Goal: Task Accomplishment & Management: Use online tool/utility

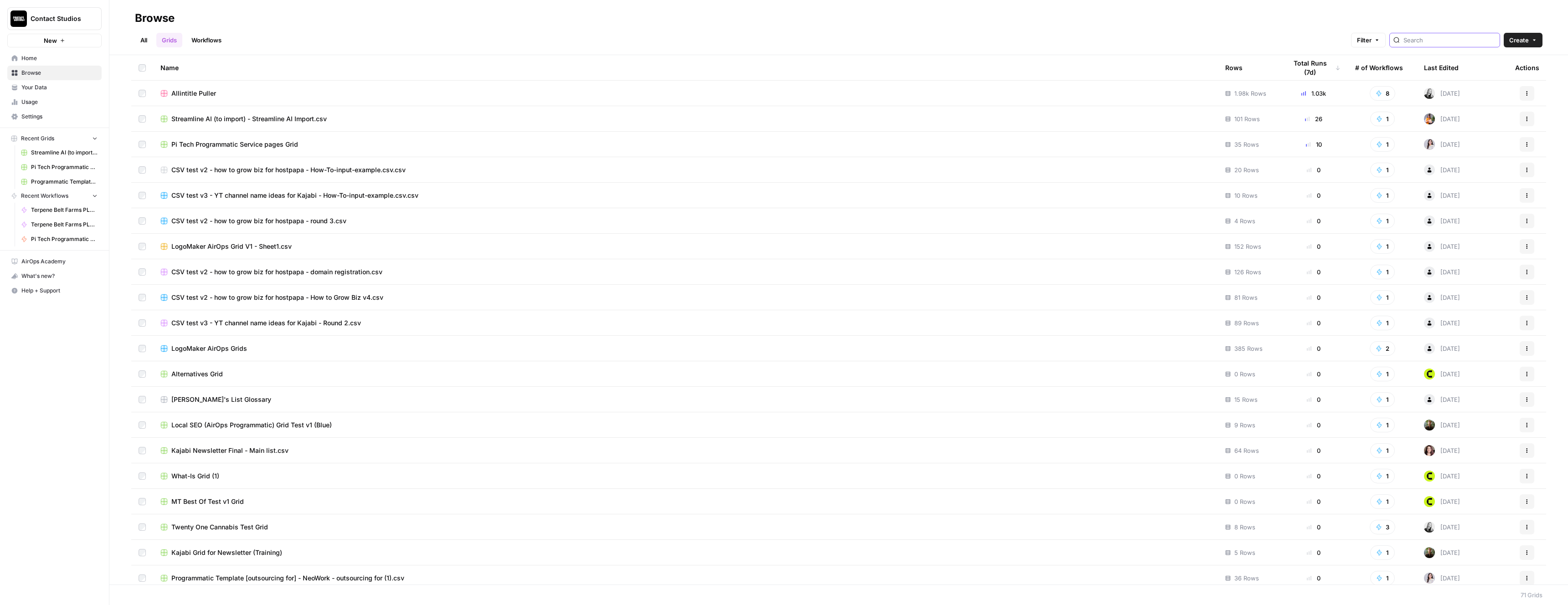
click at [1429, 39] on input "search" at bounding box center [1450, 39] width 93 height 9
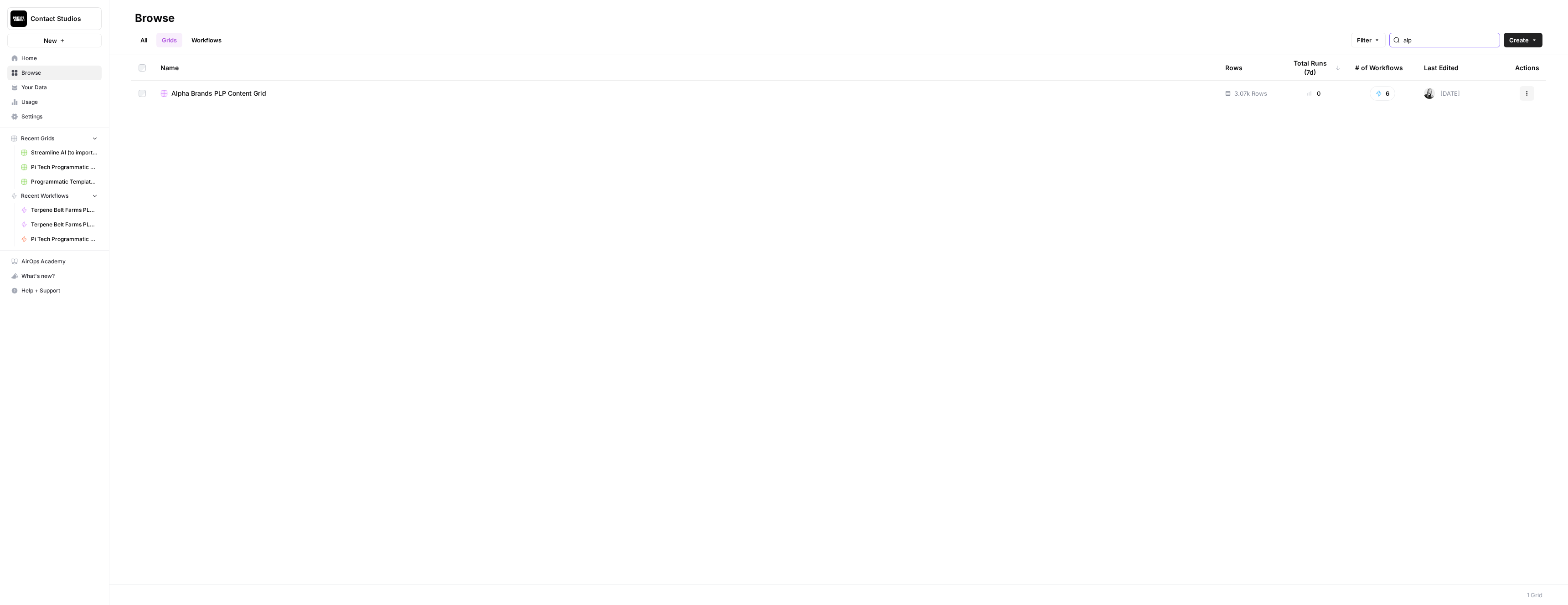
type input "alp"
click at [639, 102] on td "Alpha Brands PLP Content Grid" at bounding box center [686, 93] width 1065 height 26
click at [599, 99] on td "Alpha Brands PLP Content Grid" at bounding box center [686, 93] width 1065 height 26
click at [262, 86] on td "Alpha Brands PLP Content Grid" at bounding box center [686, 93] width 1065 height 26
click at [256, 95] on span "Alpha Brands PLP Content Grid" at bounding box center [218, 93] width 95 height 9
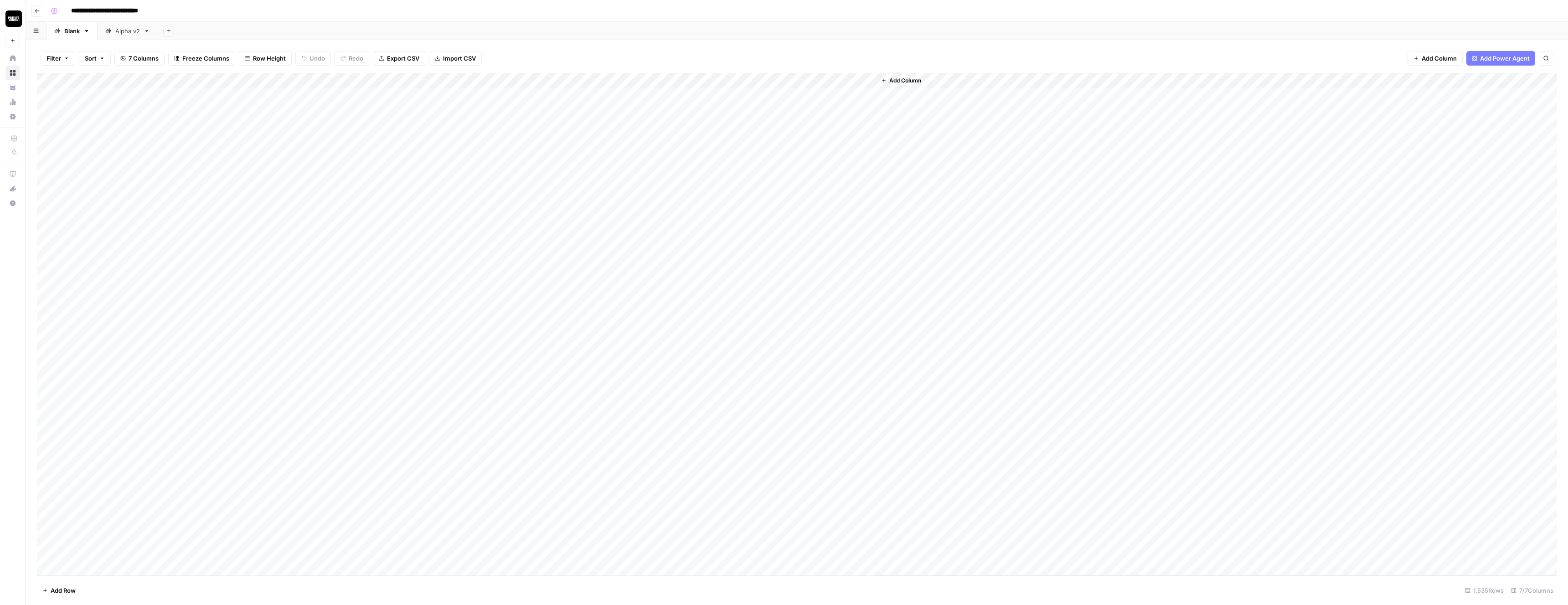
click at [654, 97] on div "Add Column" at bounding box center [796, 325] width 1520 height 503
click at [968, 209] on div "Add Column" at bounding box center [1216, 325] width 681 height 503
click at [609, 81] on div "Add Column" at bounding box center [796, 325] width 1520 height 503
click at [662, 137] on div "Add Column" at bounding box center [796, 325] width 1520 height 503
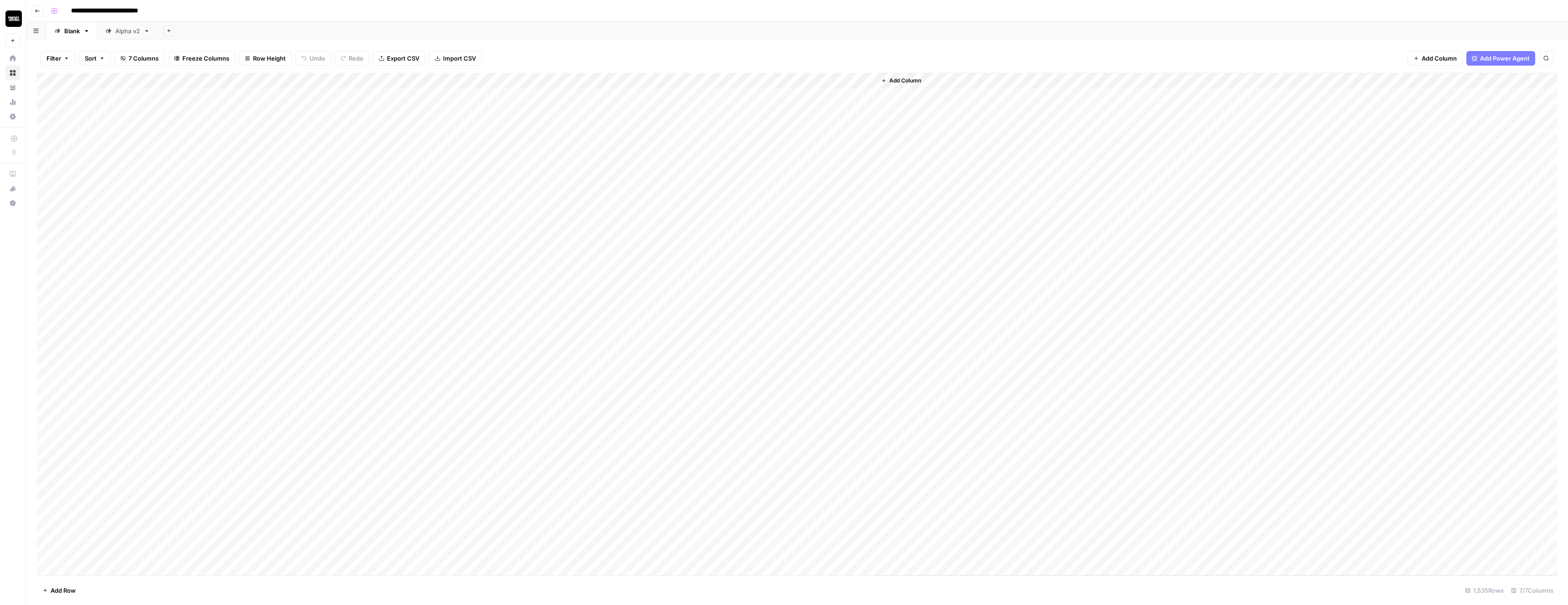
click at [695, 81] on div "Add Column" at bounding box center [796, 325] width 1520 height 503
click at [704, 81] on div at bounding box center [670, 82] width 82 height 18
click at [709, 83] on div at bounding box center [670, 82] width 82 height 18
click at [703, 80] on div at bounding box center [670, 82] width 82 height 18
click at [743, 151] on span "HTML" at bounding box center [749, 151] width 43 height 9
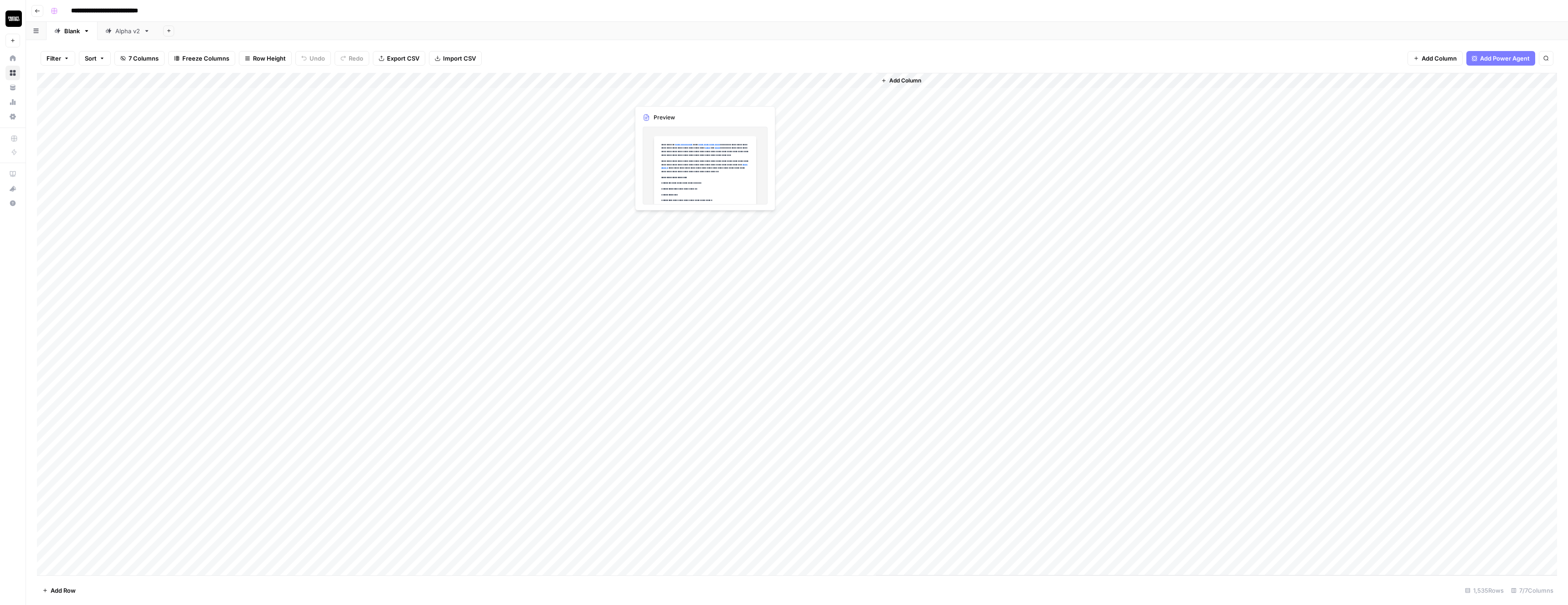
click at [678, 97] on div "Add Column" at bounding box center [796, 325] width 1520 height 503
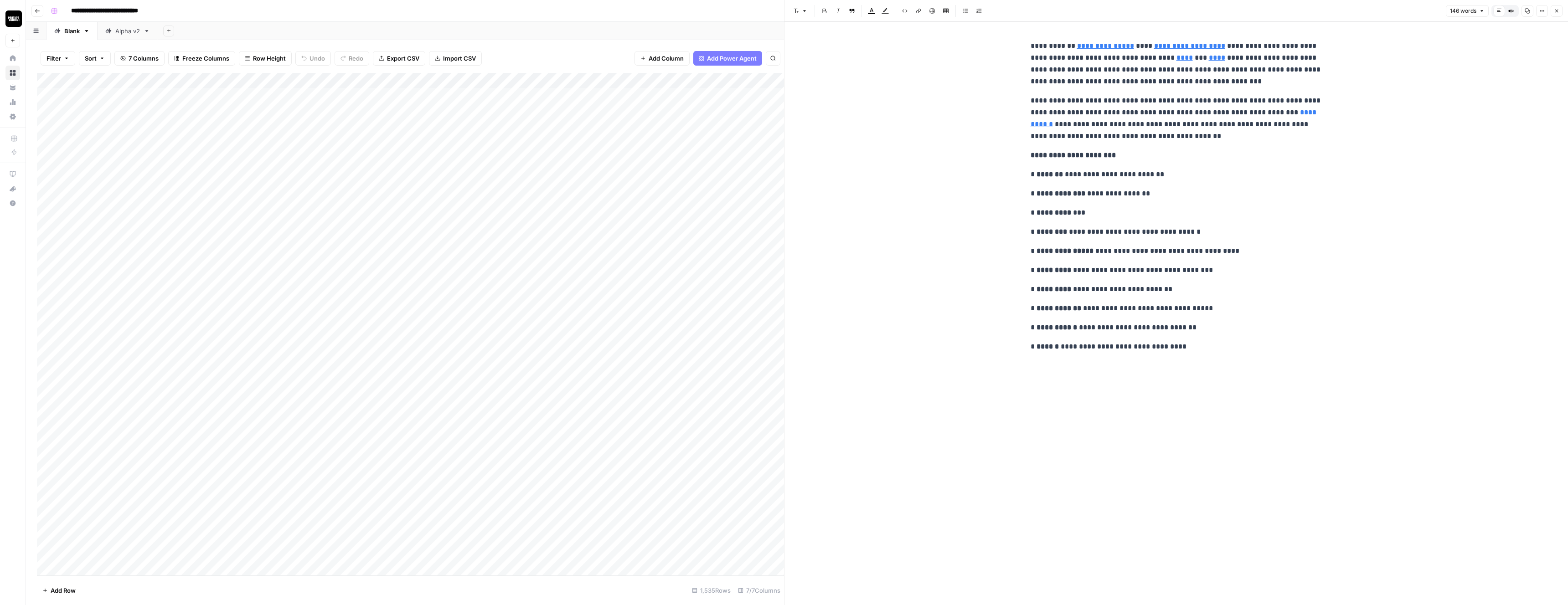
click at [678, 97] on div at bounding box center [671, 95] width 84 height 17
click at [1045, 70] on p "**********" at bounding box center [1176, 64] width 291 height 48
click at [1033, 44] on p "**********" at bounding box center [1176, 64] width 291 height 48
click at [685, 79] on div "Add Column" at bounding box center [410, 325] width 747 height 503
click at [705, 79] on div at bounding box center [670, 82] width 82 height 18
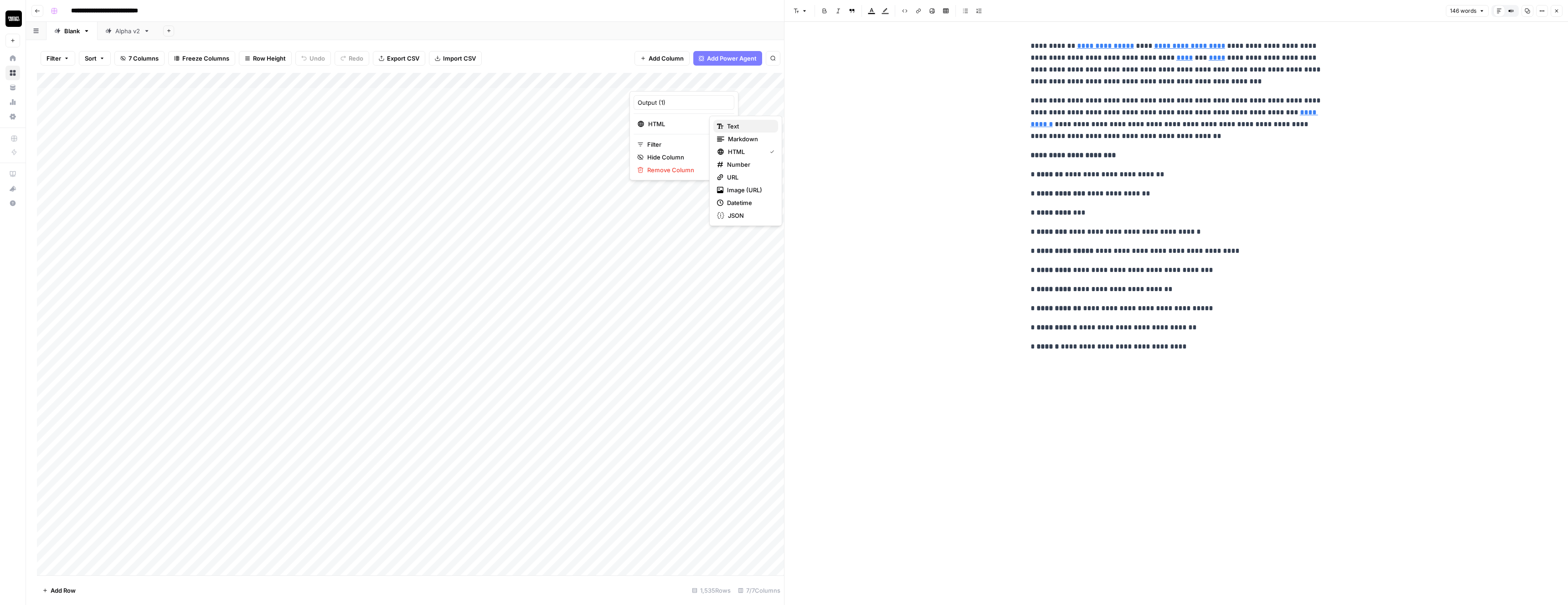
click at [735, 129] on span "Text" at bounding box center [749, 126] width 44 height 9
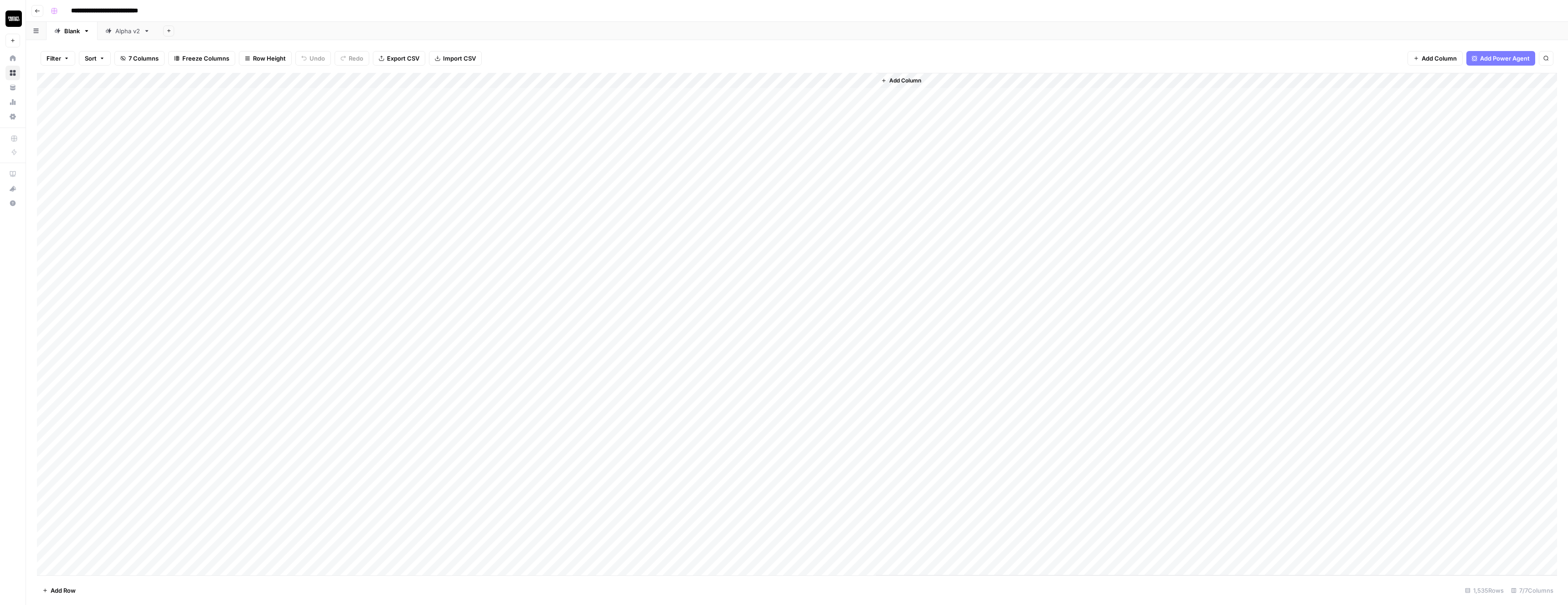
click at [689, 99] on div "Add Column" at bounding box center [796, 325] width 1520 height 503
click at [657, 48] on div "Filter Sort 7 Columns Freeze Columns Row Height Undo Redo Export CSV Import CSV…" at bounding box center [796, 58] width 1520 height 29
drag, startPoint x: 383, startPoint y: 79, endPoint x: 494, endPoint y: 90, distance: 111.5
click at [494, 90] on div "Add Column" at bounding box center [796, 325] width 1520 height 503
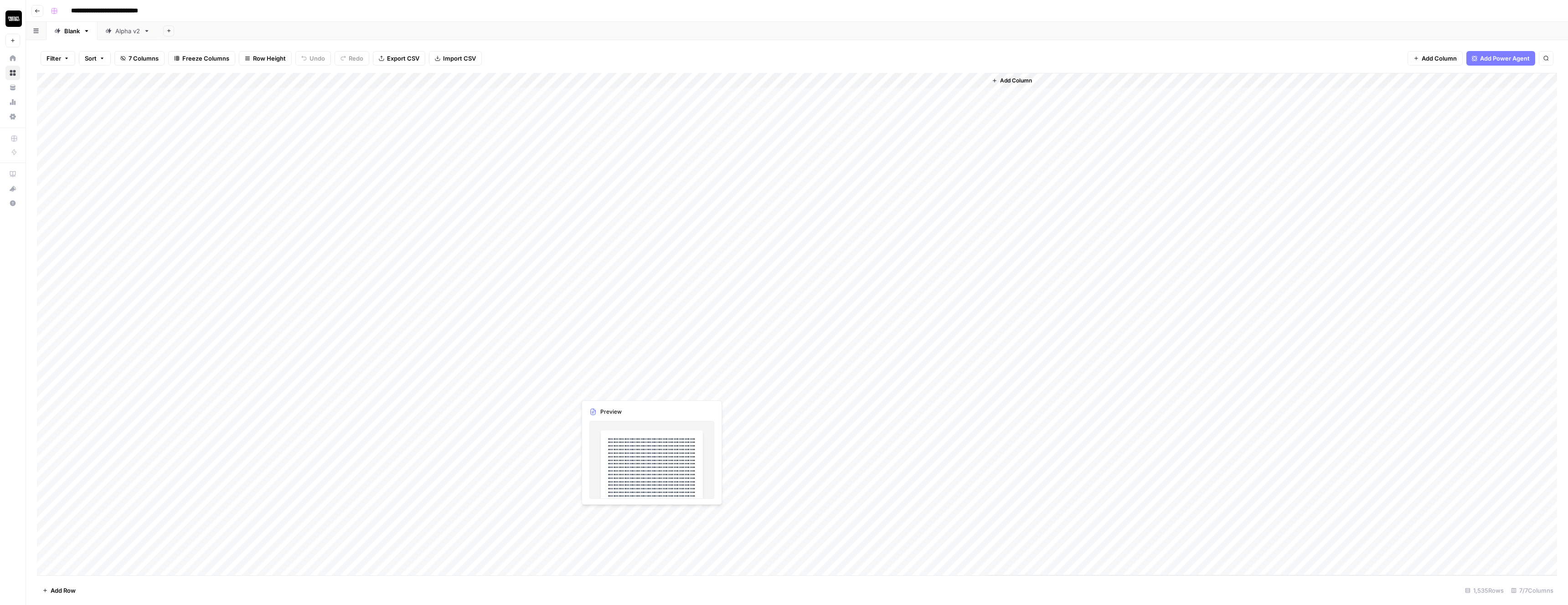
click at [606, 390] on div "Add Column" at bounding box center [796, 325] width 1520 height 503
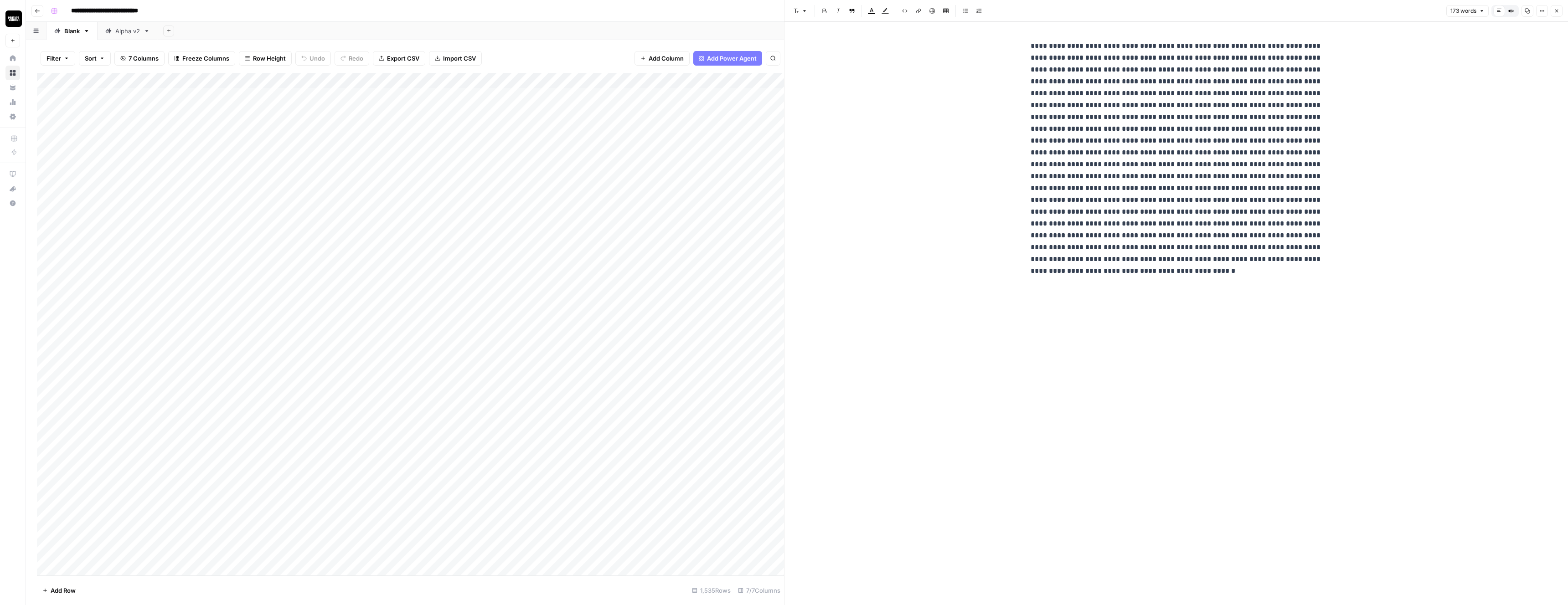
click at [926, 396] on div "New Text" at bounding box center [1176, 314] width 783 height 584
click at [896, 103] on div "New Text" at bounding box center [1176, 314] width 783 height 584
click at [880, 117] on div "New Text" at bounding box center [1176, 314] width 783 height 584
click at [1556, 10] on icon "button" at bounding box center [1557, 11] width 3 height 3
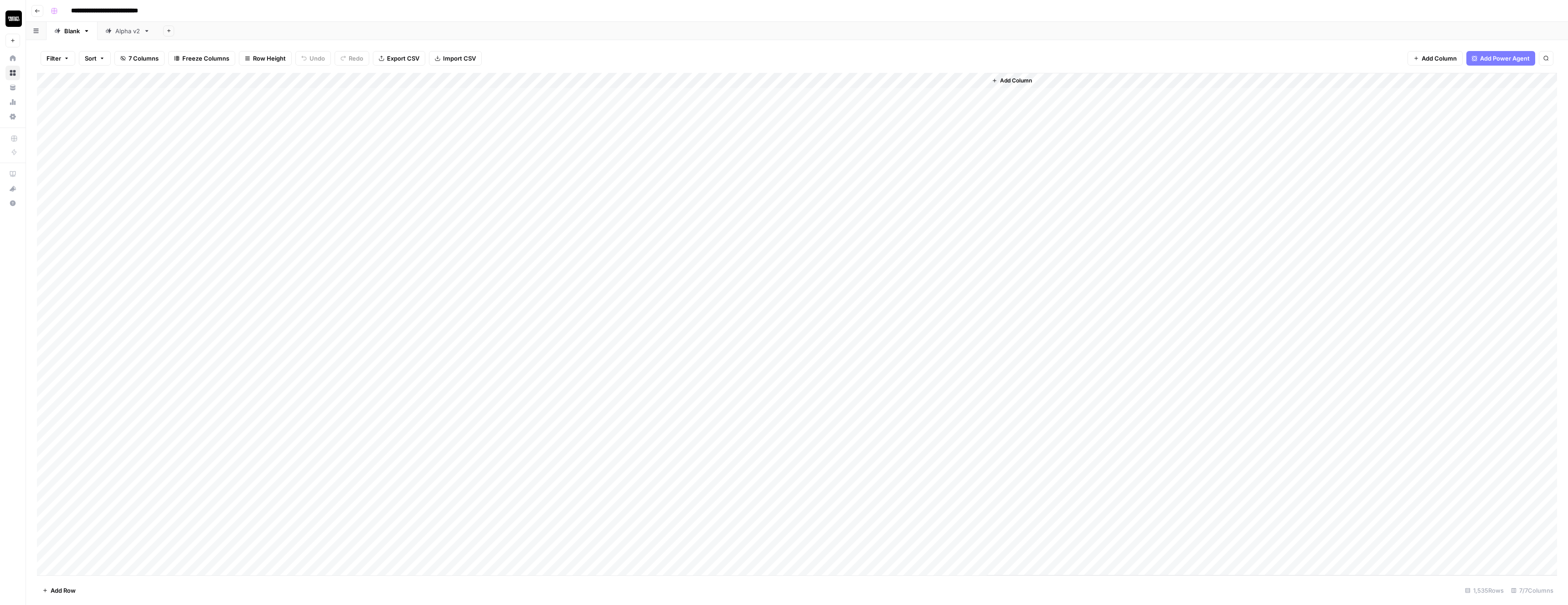
click at [784, 95] on div "Add Column" at bounding box center [796, 325] width 1520 height 503
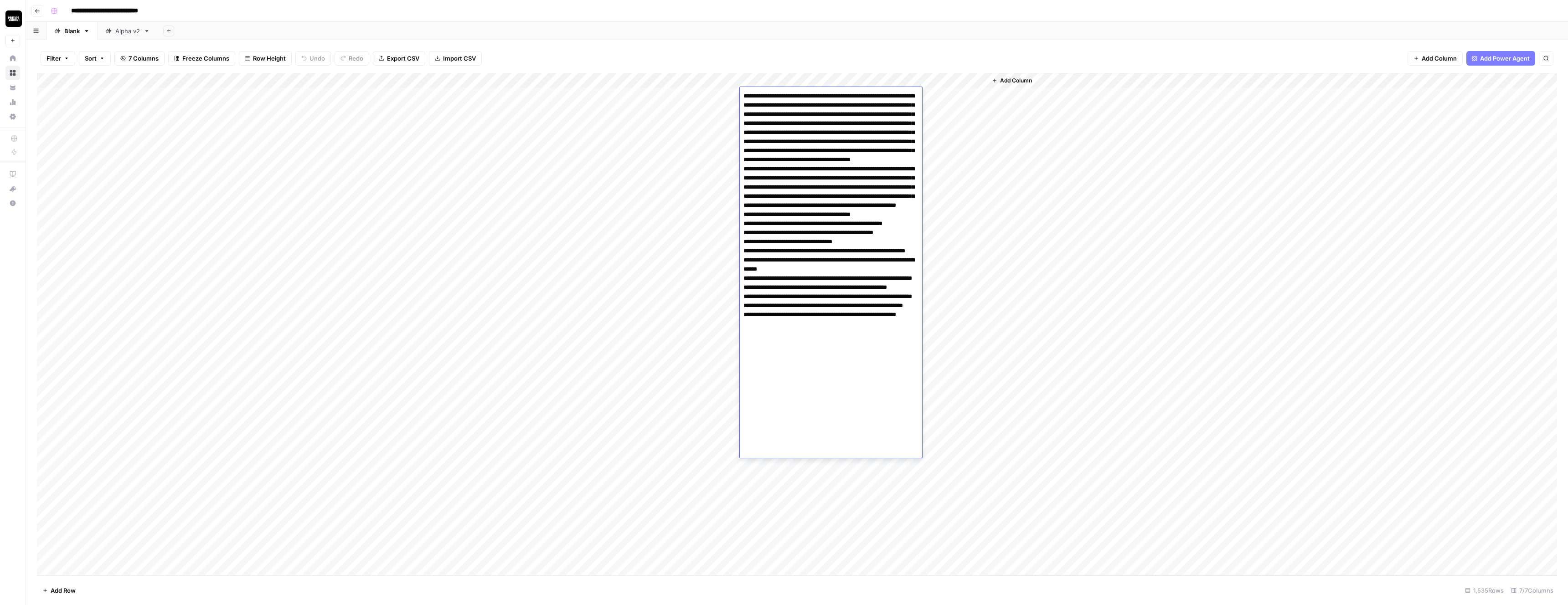
click at [792, 148] on textarea at bounding box center [831, 273] width 182 height 368
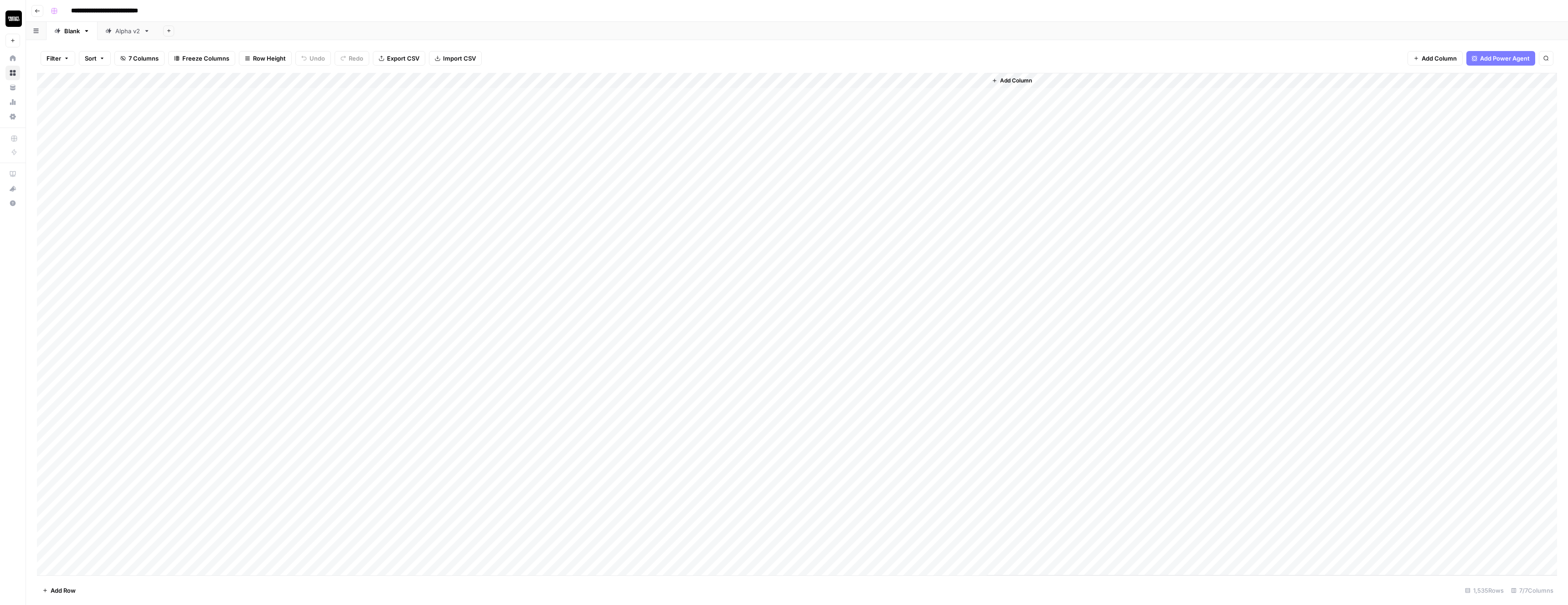
click at [1034, 240] on div "Add Column" at bounding box center [1272, 325] width 571 height 503
click at [616, 97] on div "Add Column" at bounding box center [796, 325] width 1520 height 503
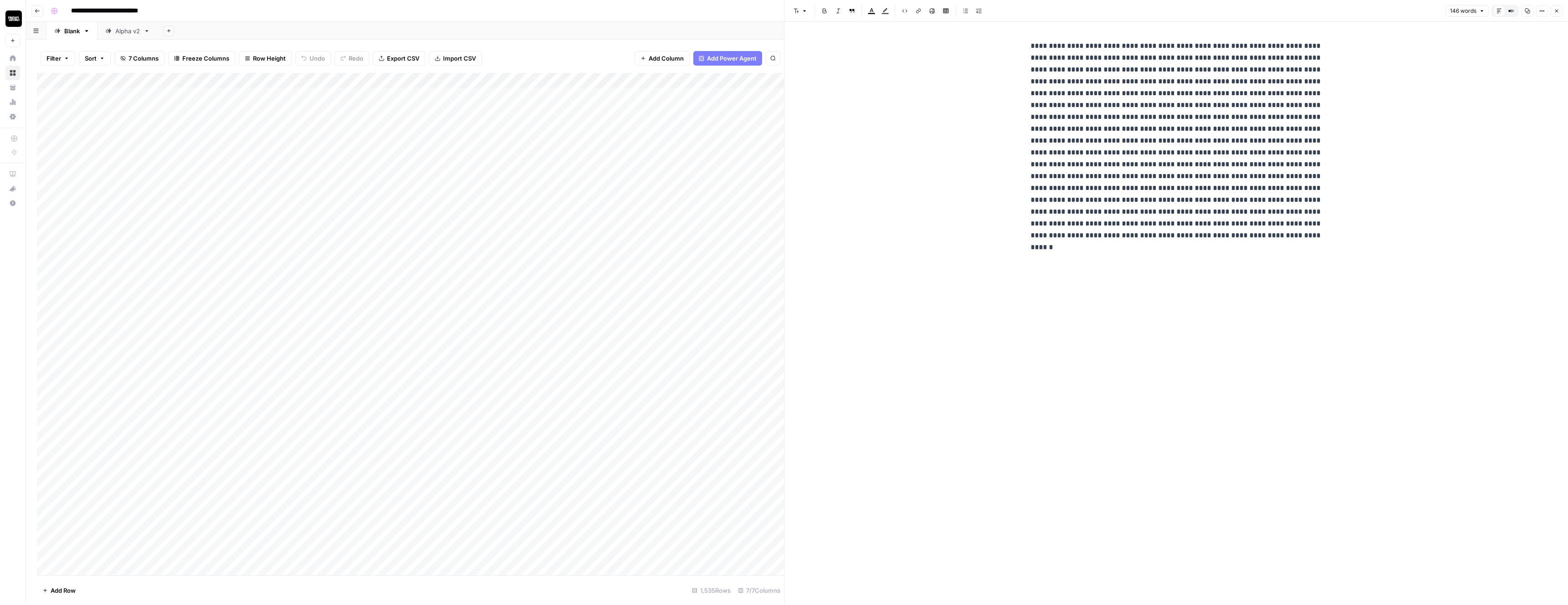
click at [942, 174] on div "New Text" at bounding box center [1176, 314] width 783 height 584
click at [609, 207] on div "Add Column" at bounding box center [410, 325] width 747 height 503
click at [874, 113] on div "New Text" at bounding box center [1176, 314] width 783 height 584
click at [597, 52] on div "Filter Sort 7 Columns Freeze Columns Row Height Undo Redo Export CSV Import CSV…" at bounding box center [410, 58] width 747 height 29
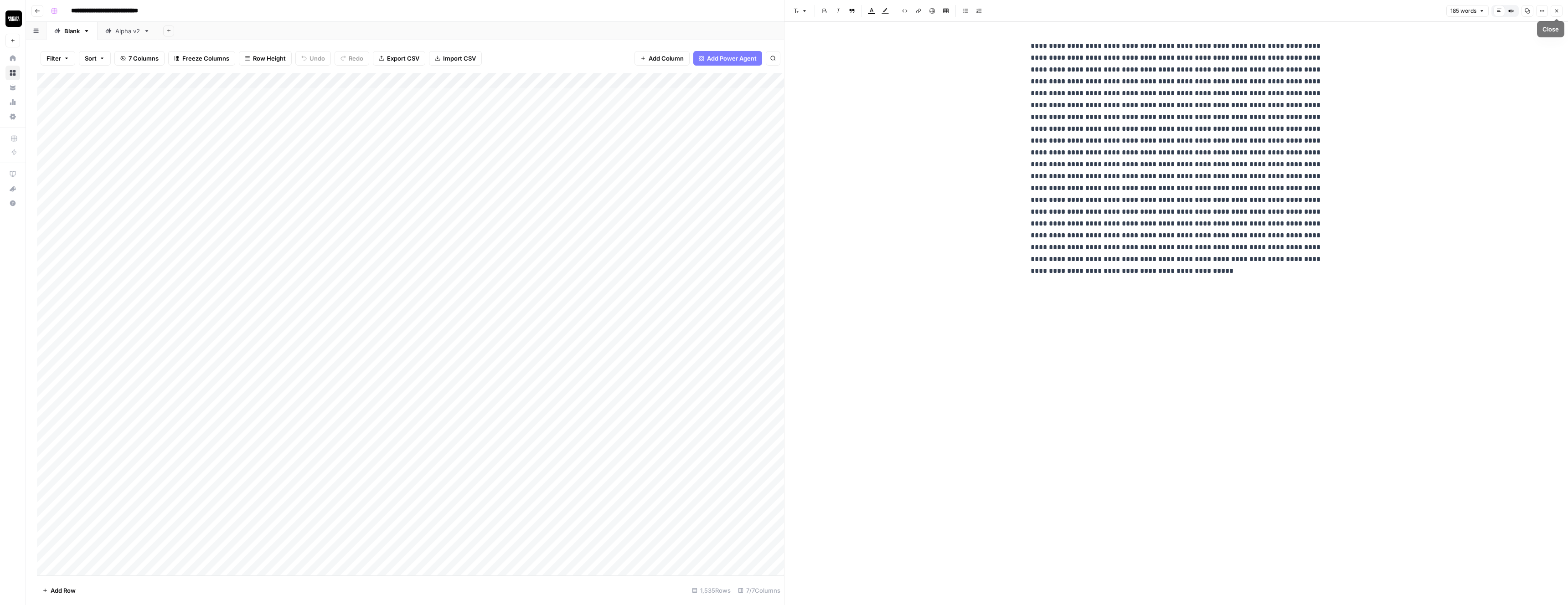
click at [1556, 12] on icon "button" at bounding box center [1557, 11] width 6 height 6
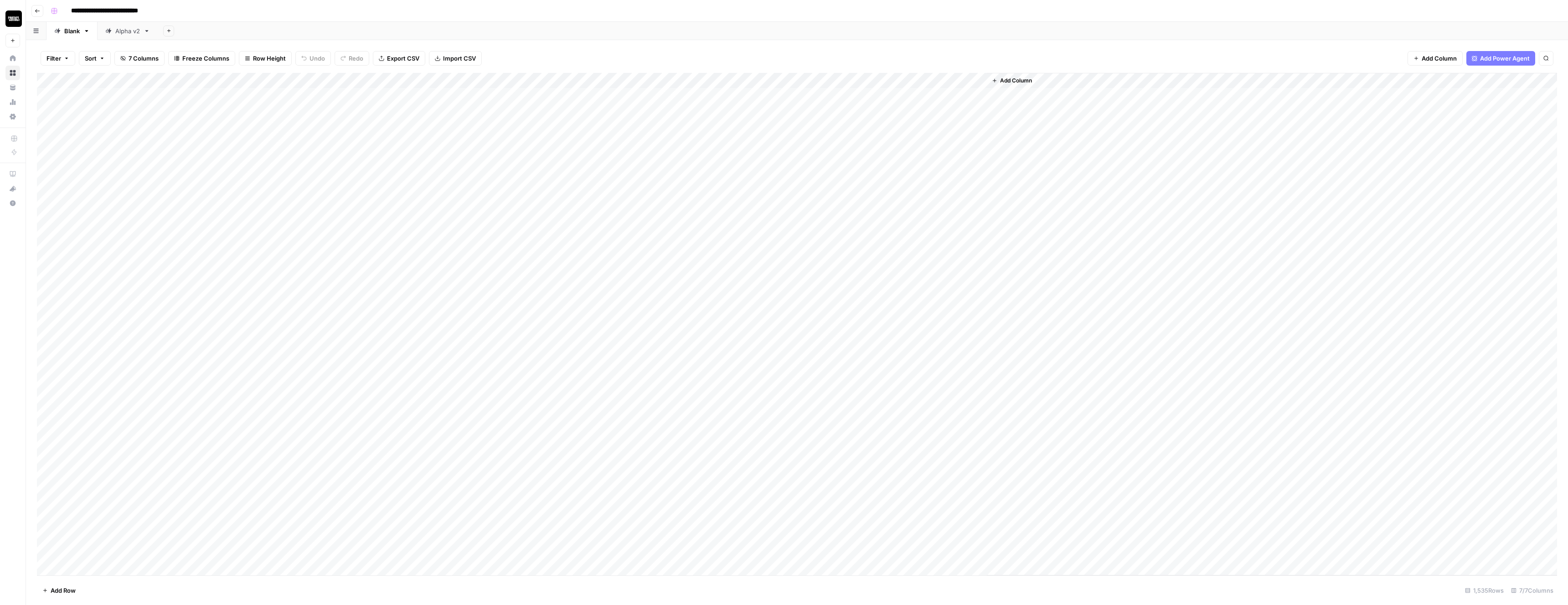
click at [751, 115] on div "Add Column" at bounding box center [796, 325] width 1520 height 503
click at [1001, 202] on div "Add Column" at bounding box center [1272, 325] width 571 height 503
click at [542, 97] on div "Add Column" at bounding box center [796, 325] width 1520 height 503
click at [538, 97] on div "Add Column" at bounding box center [796, 325] width 1520 height 503
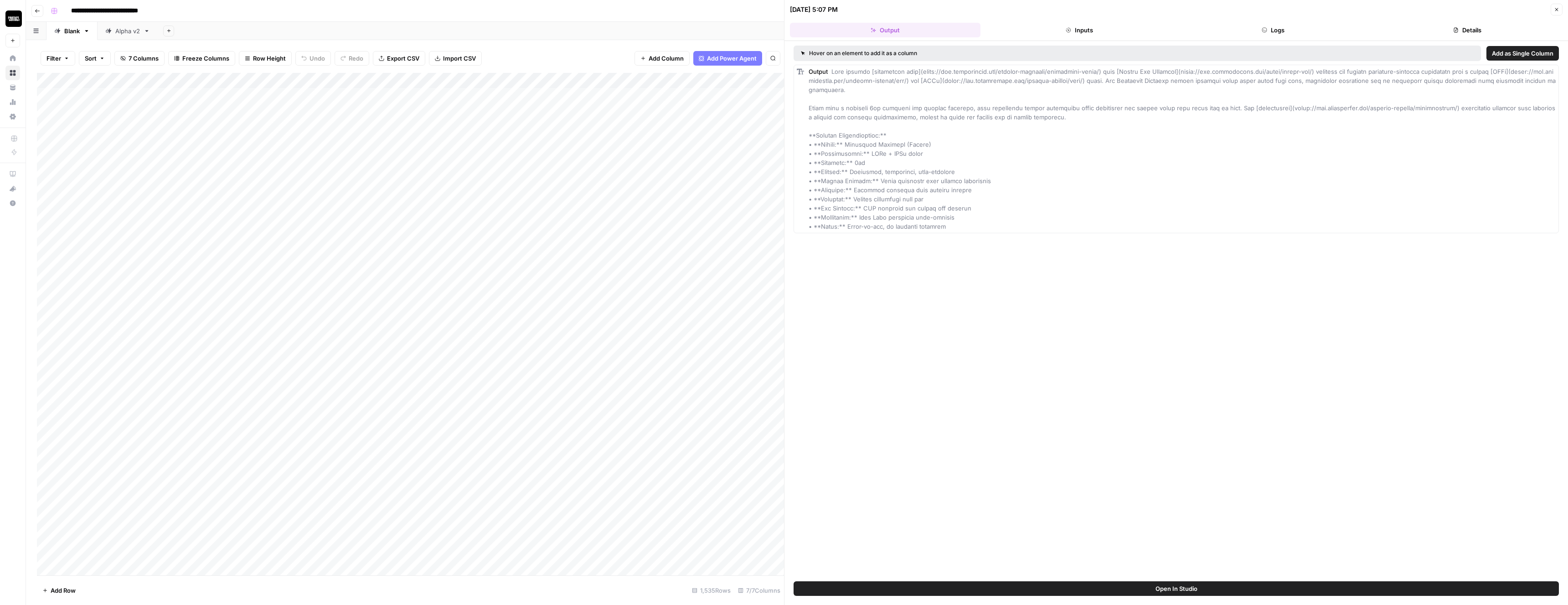
click at [538, 97] on div at bounding box center [535, 95] width 84 height 17
click at [404, 152] on div "Add Column" at bounding box center [410, 325] width 747 height 503
click at [899, 304] on div "Hover on an element to add it as a column Add as Single Column Output" at bounding box center [1176, 311] width 783 height 541
click at [519, 472] on div "Add Column" at bounding box center [410, 325] width 747 height 503
click at [522, 468] on div "Add Column" at bounding box center [410, 325] width 747 height 503
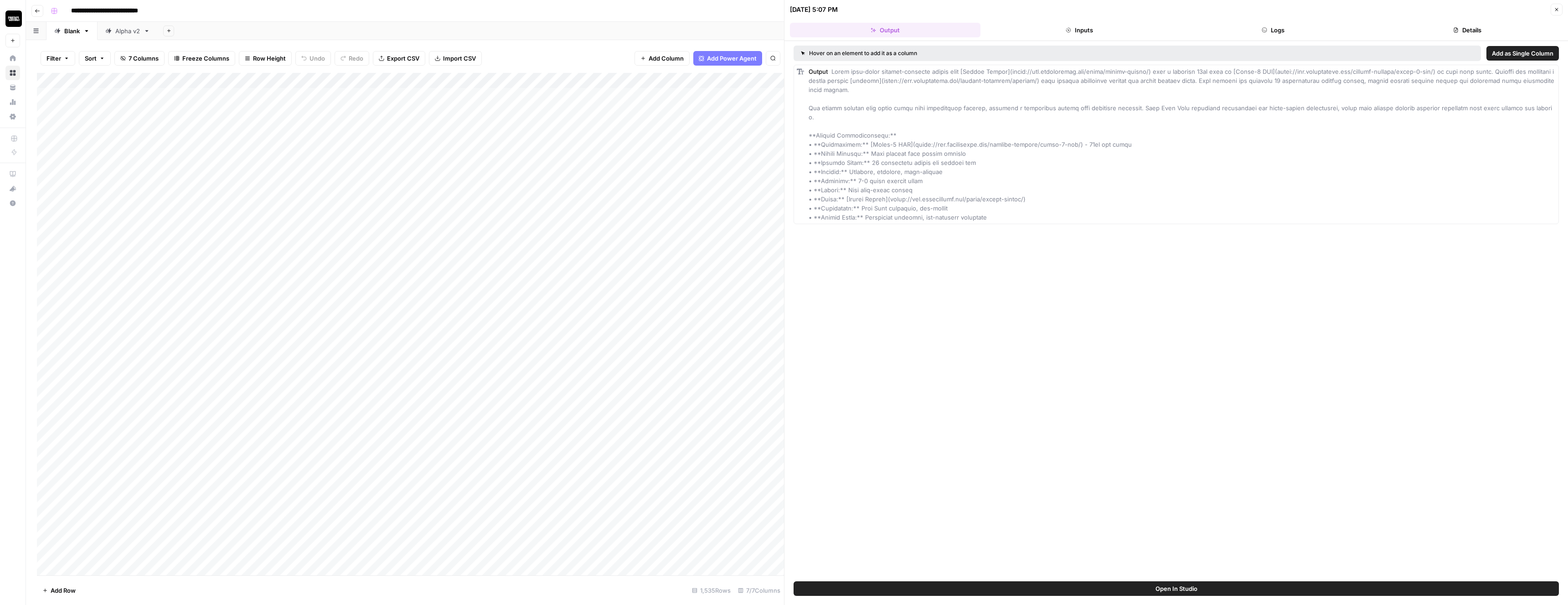
click at [861, 316] on div "Hover on an element to add it as a column Add as Single Column Output" at bounding box center [1176, 311] width 783 height 541
click at [699, 468] on div "Add Column" at bounding box center [410, 325] width 747 height 503
click at [1556, 9] on icon "button" at bounding box center [1557, 10] width 3 height 3
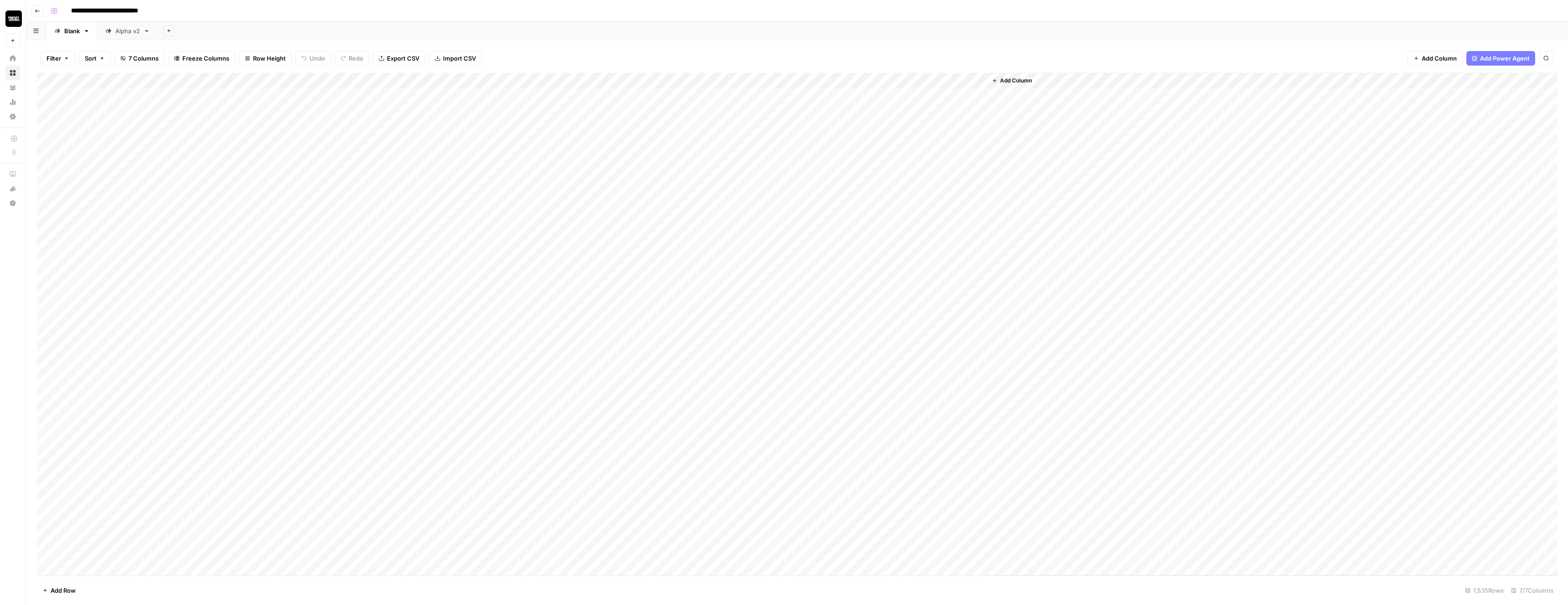
click at [787, 465] on div "Add Column" at bounding box center [796, 325] width 1520 height 503
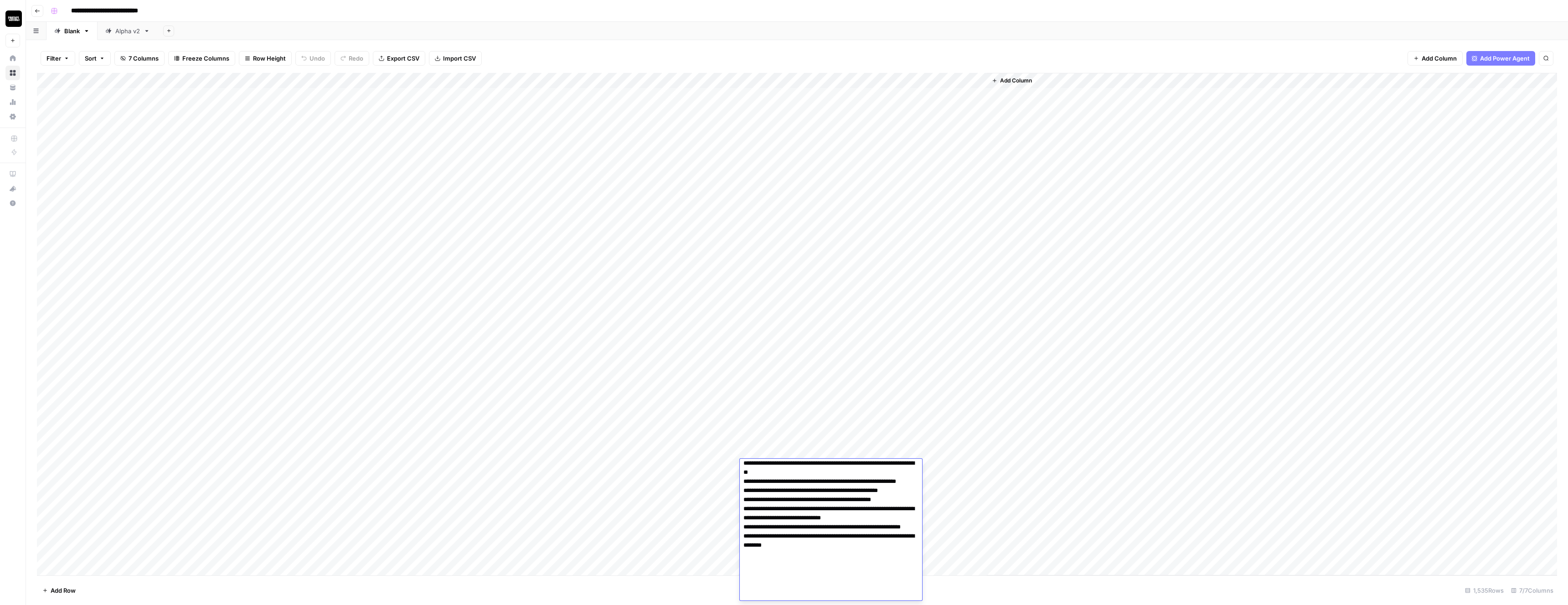
scroll to position [149, 0]
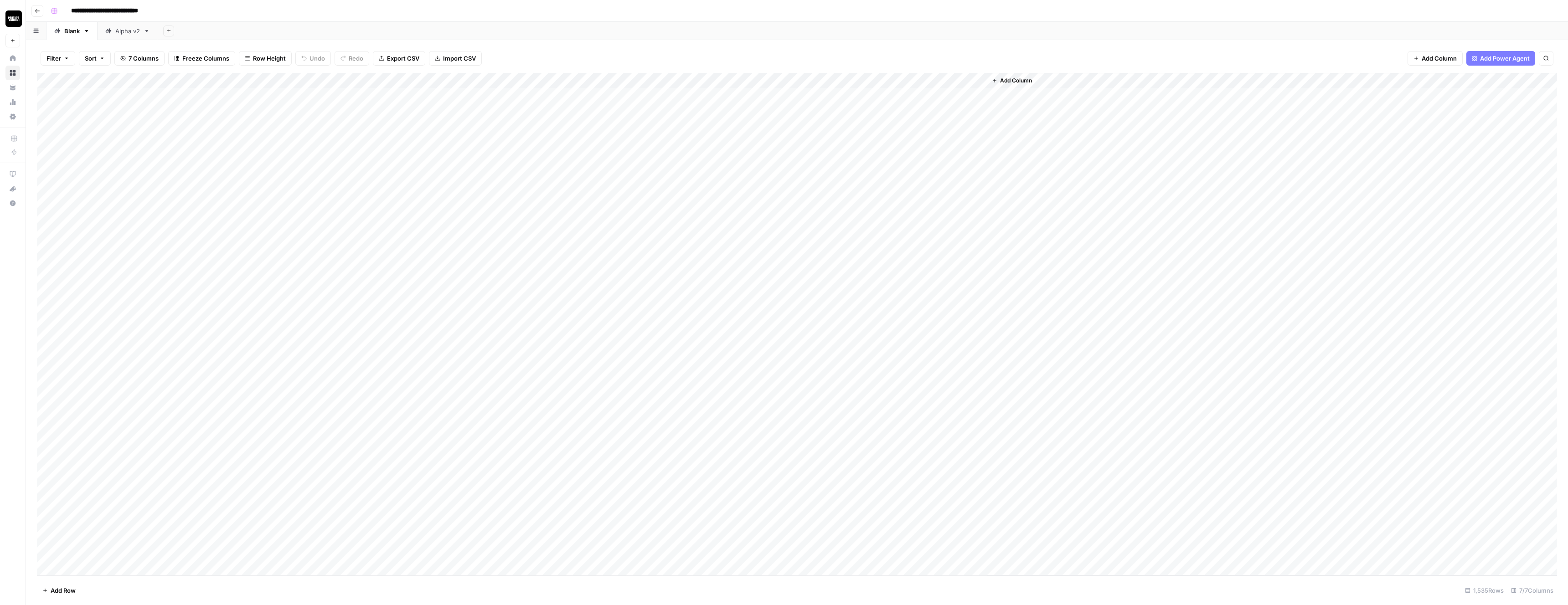
click at [612, 468] on div "Add Column" at bounding box center [796, 325] width 1520 height 503
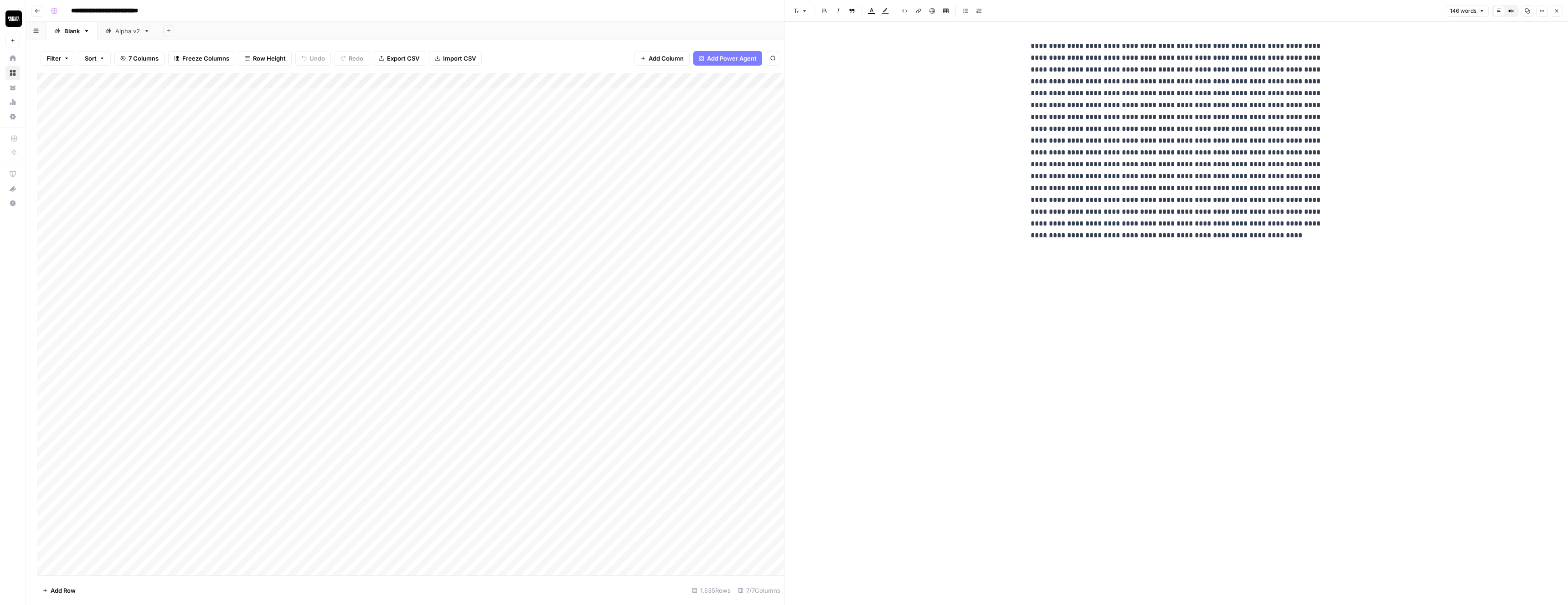
click at [531, 98] on div "Add Column" at bounding box center [410, 325] width 747 height 503
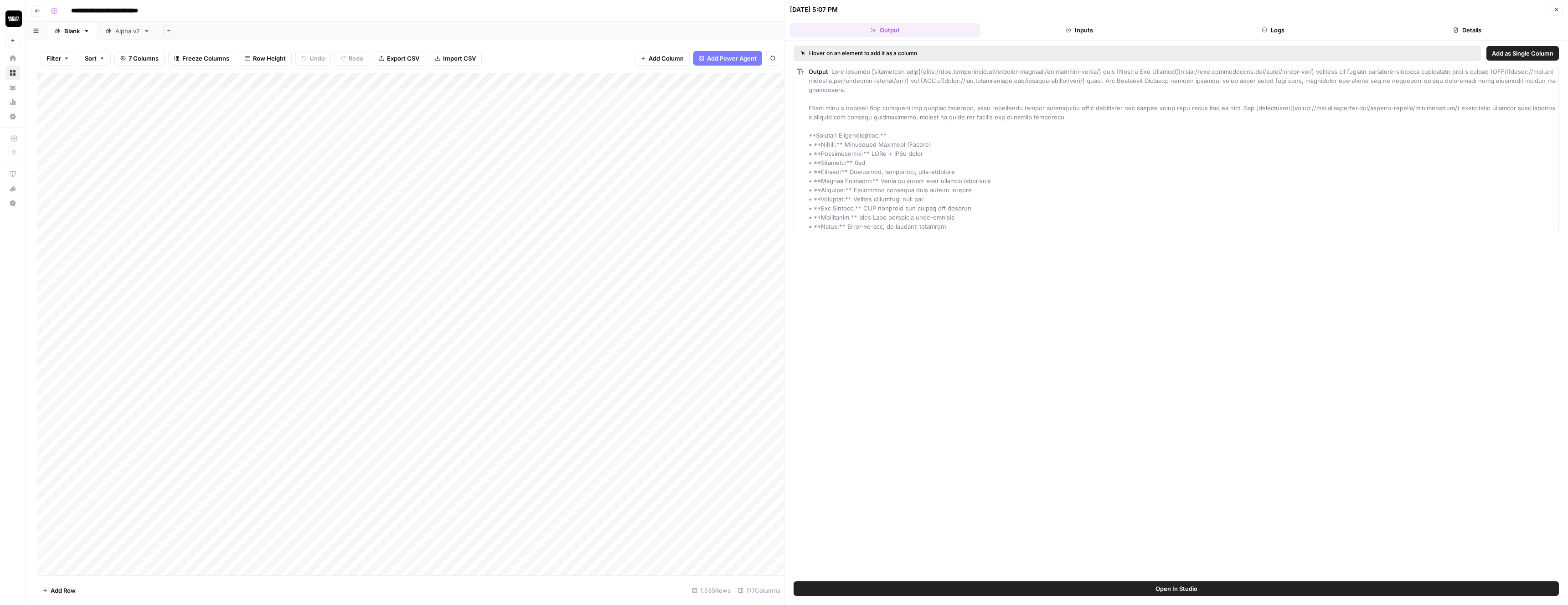
click at [1557, 10] on icon "button" at bounding box center [1557, 10] width 3 height 3
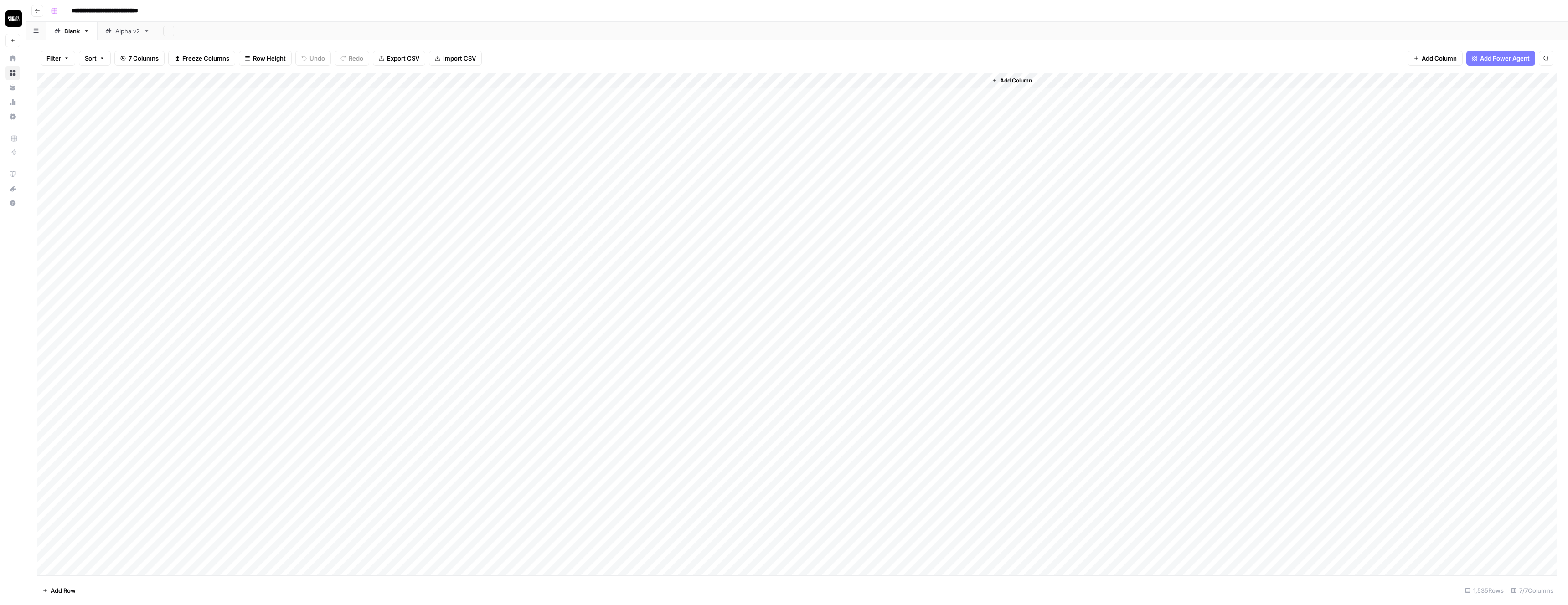
click at [936, 96] on div "Add Column" at bounding box center [796, 325] width 1520 height 503
click at [1125, 152] on div "Add Column" at bounding box center [1272, 325] width 571 height 503
click at [859, 79] on div "Add Column" at bounding box center [796, 325] width 1520 height 503
click at [886, 104] on input "Markdown to HTML 2025" at bounding box center [877, 102] width 93 height 9
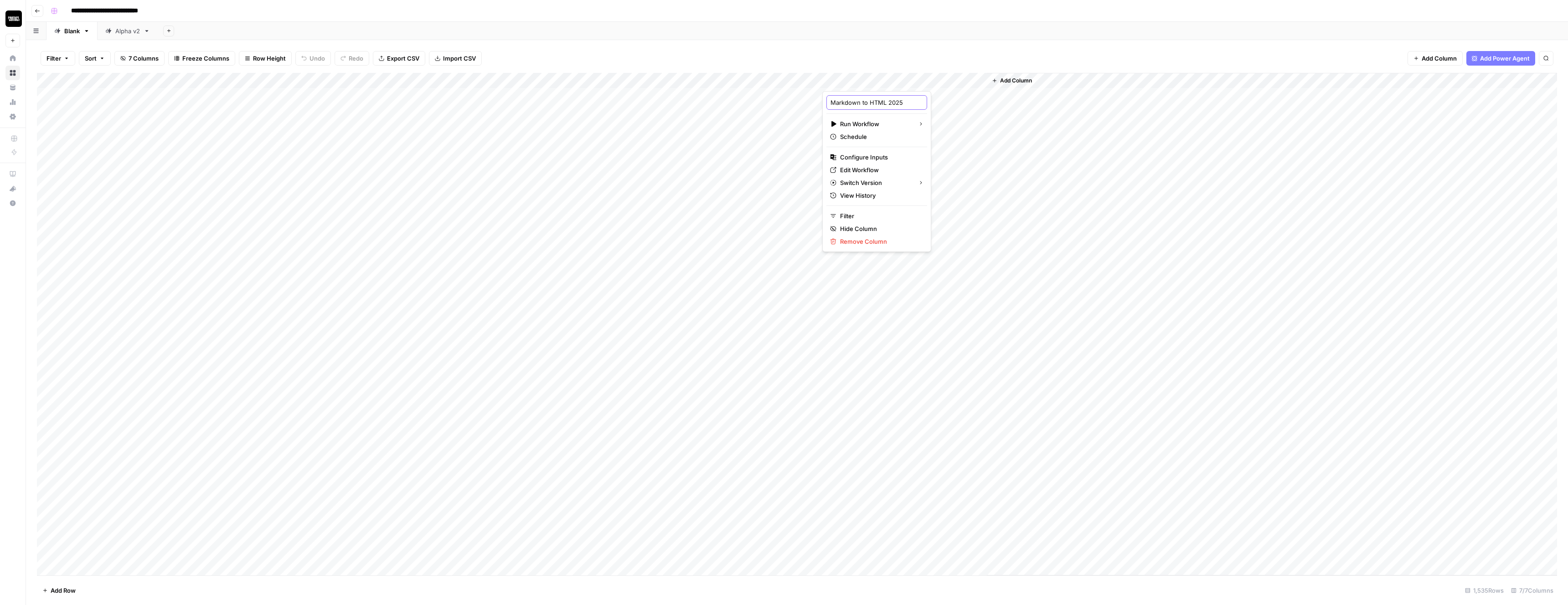
scroll to position [0, 4]
drag, startPoint x: 886, startPoint y: 104, endPoint x: 899, endPoint y: 104, distance: 13.0
click at [899, 104] on div "Markdown to HTML 2025" at bounding box center [877, 102] width 101 height 15
click at [932, 171] on div "Add Column" at bounding box center [796, 325] width 1520 height 503
click at [864, 468] on div "Add Column" at bounding box center [796, 325] width 1520 height 503
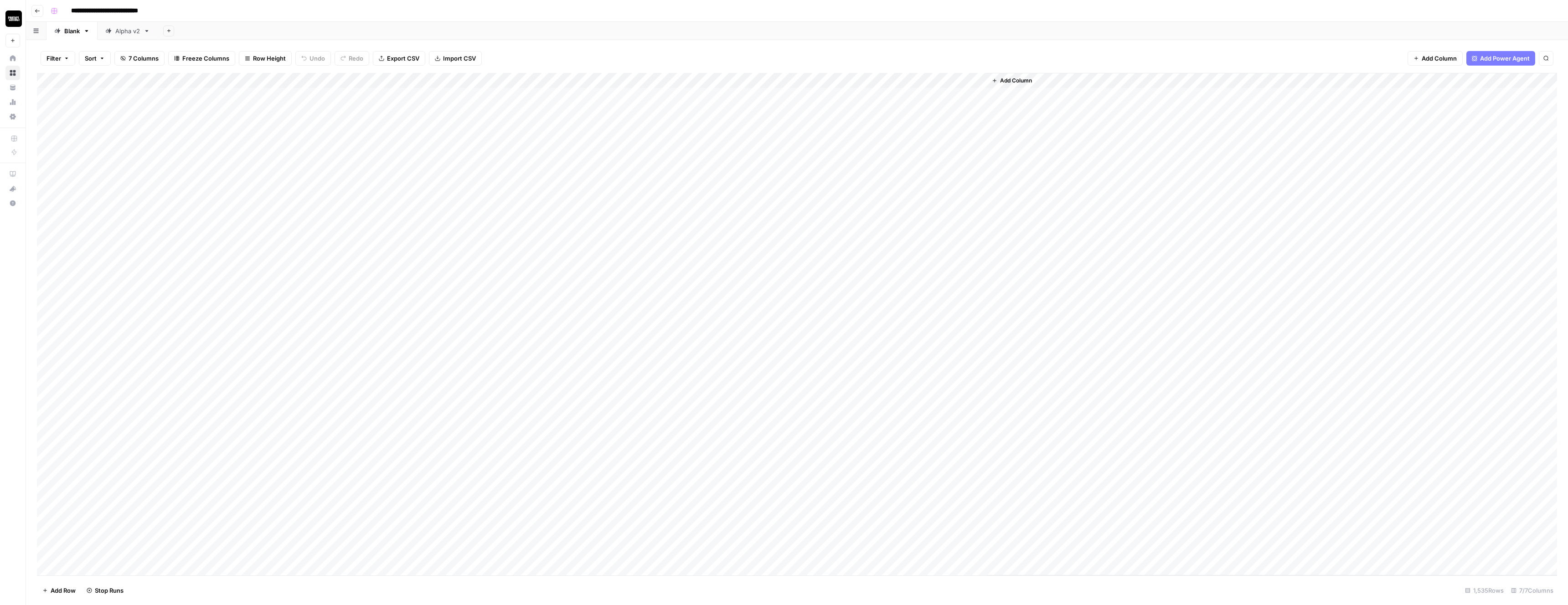
click at [933, 93] on div "Add Column" at bounding box center [796, 325] width 1520 height 503
click at [789, 95] on div "Add Column" at bounding box center [796, 325] width 1520 height 503
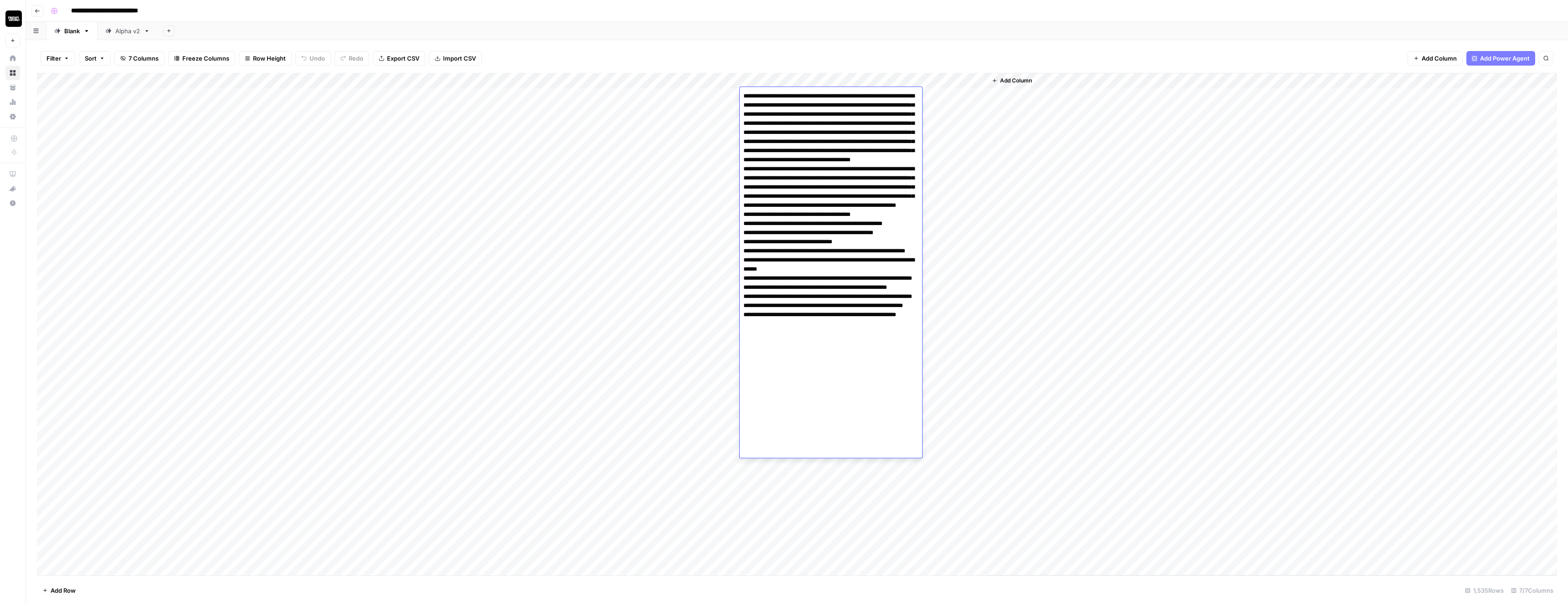
click at [832, 141] on textarea at bounding box center [831, 273] width 182 height 368
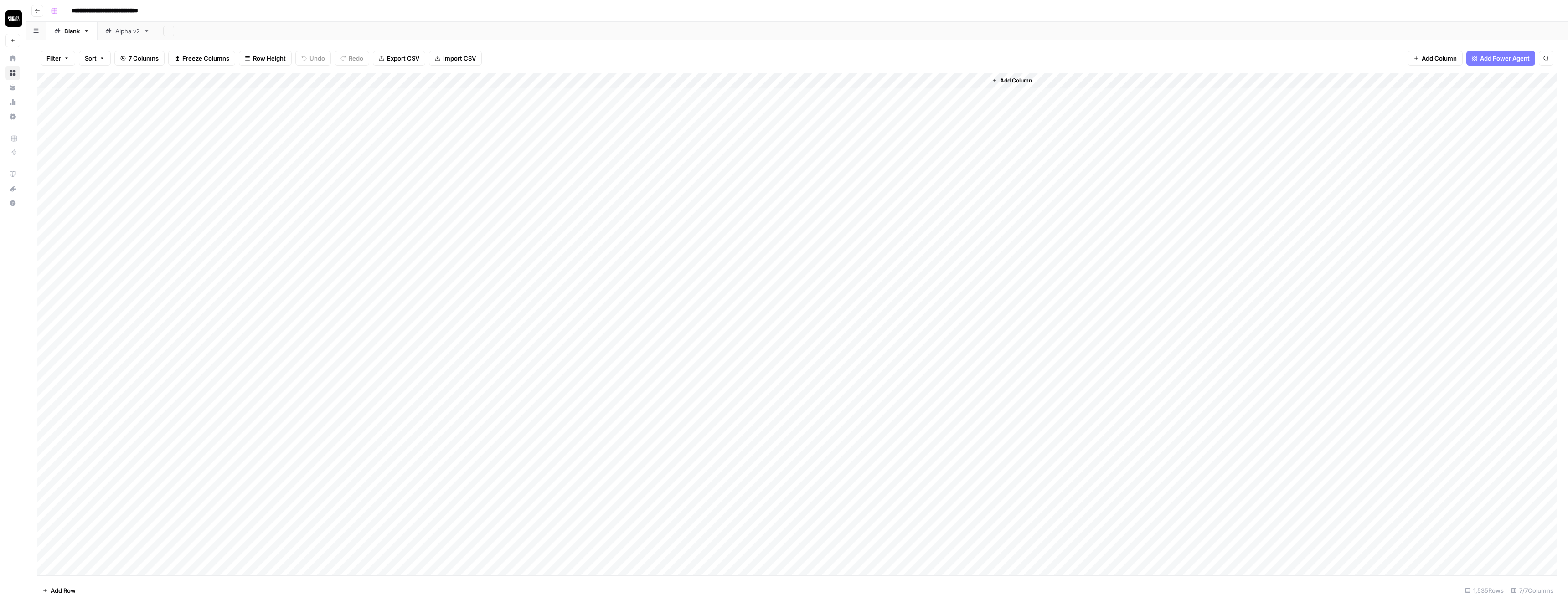
click at [1046, 121] on div "Add Column" at bounding box center [1272, 325] width 571 height 503
click at [950, 97] on div "Add Column" at bounding box center [796, 325] width 1520 height 503
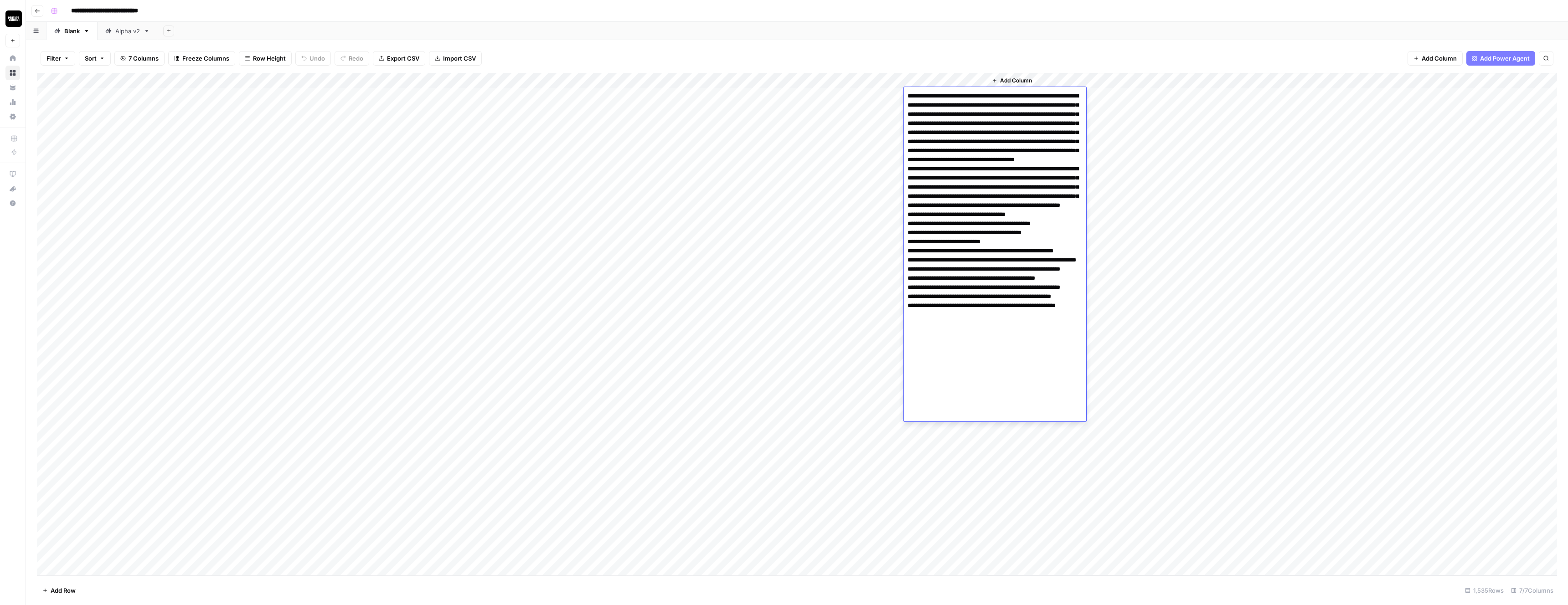
click at [1006, 172] on textarea at bounding box center [995, 265] width 182 height 350
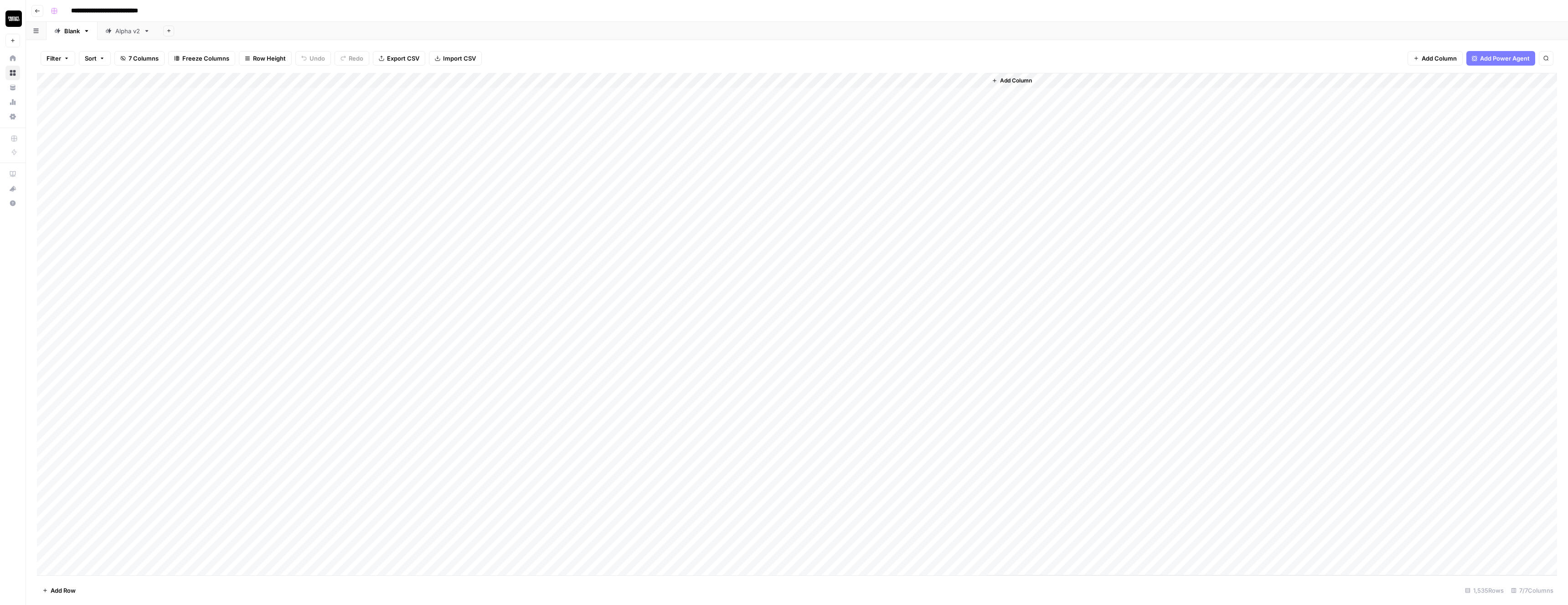
click at [1167, 164] on div "Add Column" at bounding box center [1272, 325] width 571 height 503
click at [939, 111] on div "Add Column" at bounding box center [796, 325] width 1520 height 503
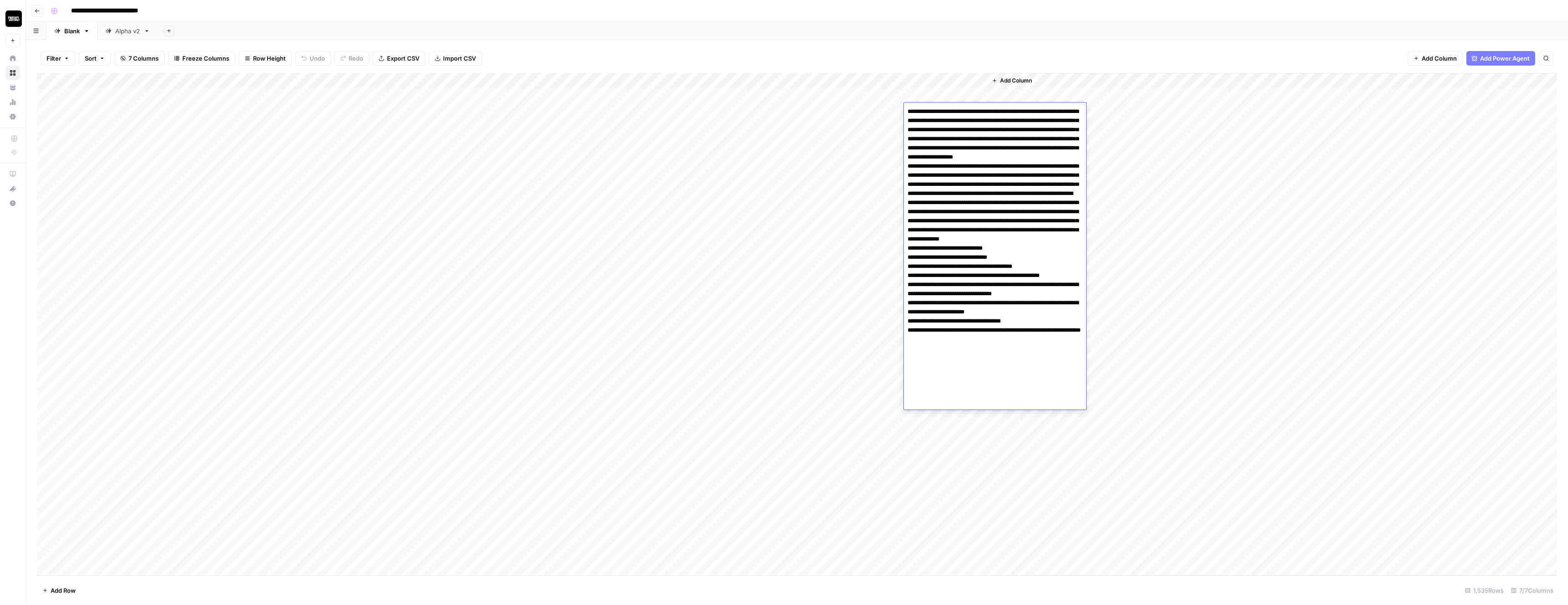
click at [937, 150] on textarea at bounding box center [995, 262] width 182 height 314
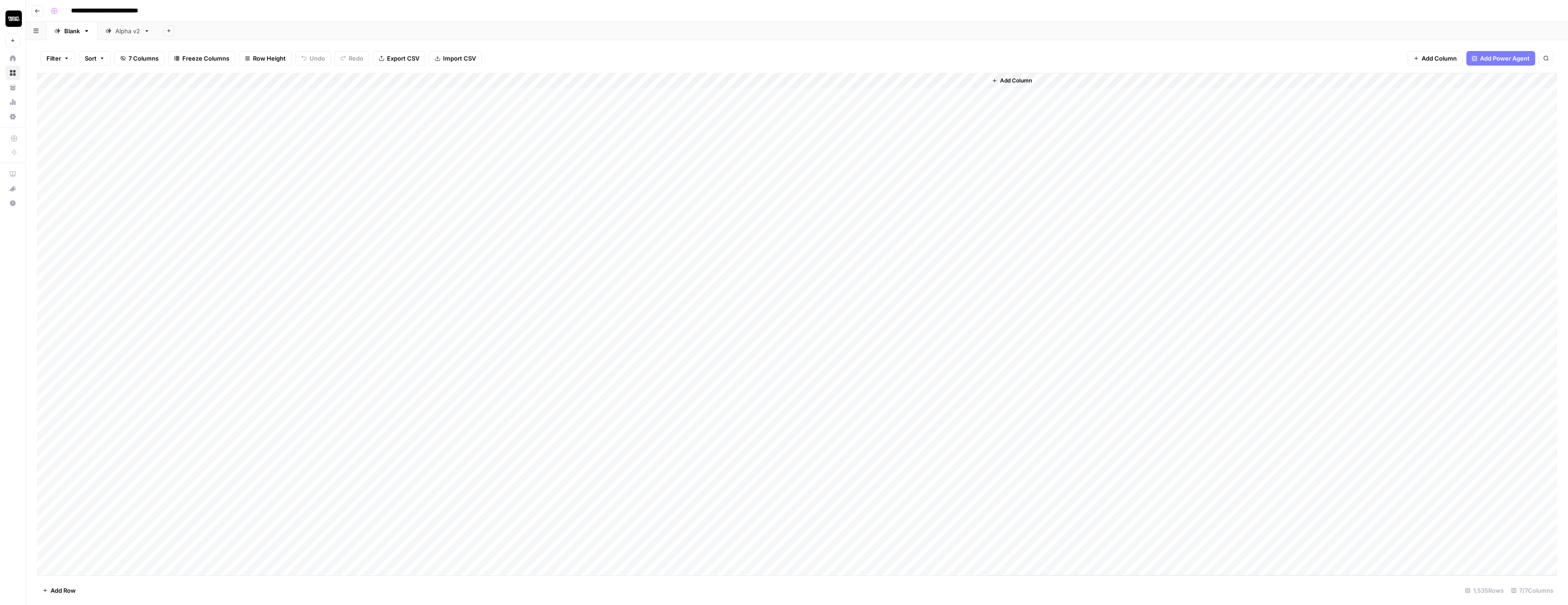
click at [950, 59] on div "Filter Sort 7 Columns Freeze Columns Row Height Undo Redo Export CSV Import CSV…" at bounding box center [796, 58] width 1520 height 29
click at [979, 82] on div "Add Column" at bounding box center [796, 325] width 1520 height 503
click at [957, 170] on span "Remove Column" at bounding box center [962, 170] width 79 height 9
click at [752, 97] on span "Delete" at bounding box center [752, 94] width 19 height 9
click at [897, 81] on div "Add Column" at bounding box center [796, 325] width 1520 height 503
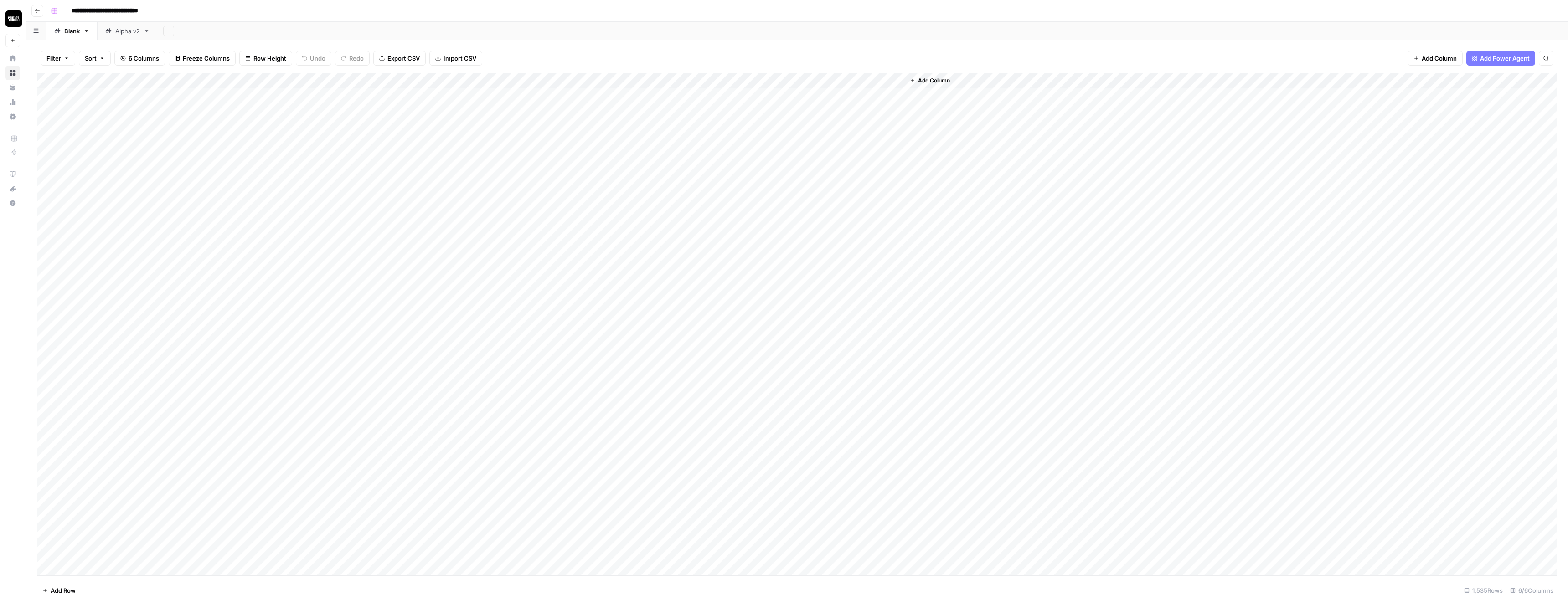
click at [883, 81] on div "Add Column" at bounding box center [796, 325] width 1520 height 503
click at [858, 242] on span "Remove Column" at bounding box center [879, 241] width 79 height 9
click at [756, 104] on span "Delete" at bounding box center [752, 102] width 19 height 9
click at [699, 484] on div "Add Column" at bounding box center [796, 325] width 1520 height 503
click at [781, 481] on div "Add Column" at bounding box center [796, 325] width 1520 height 503
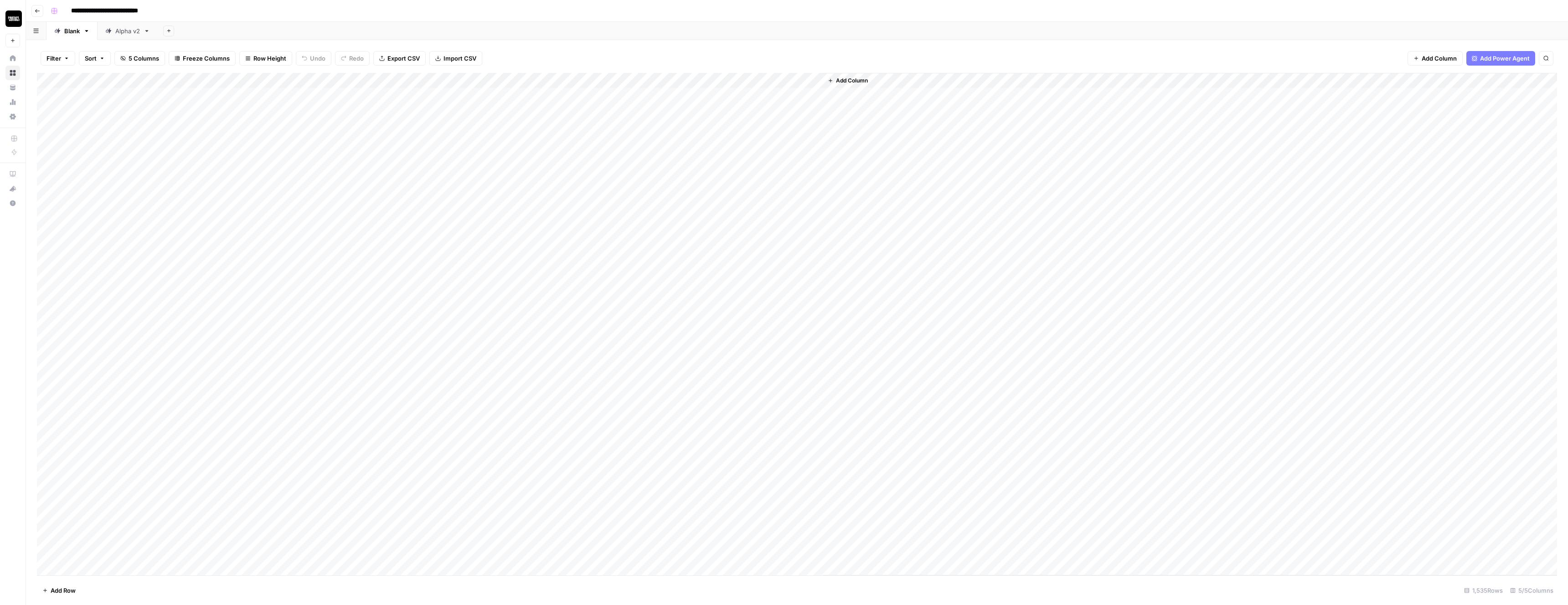
click at [781, 481] on div "Add Column" at bounding box center [796, 325] width 1520 height 503
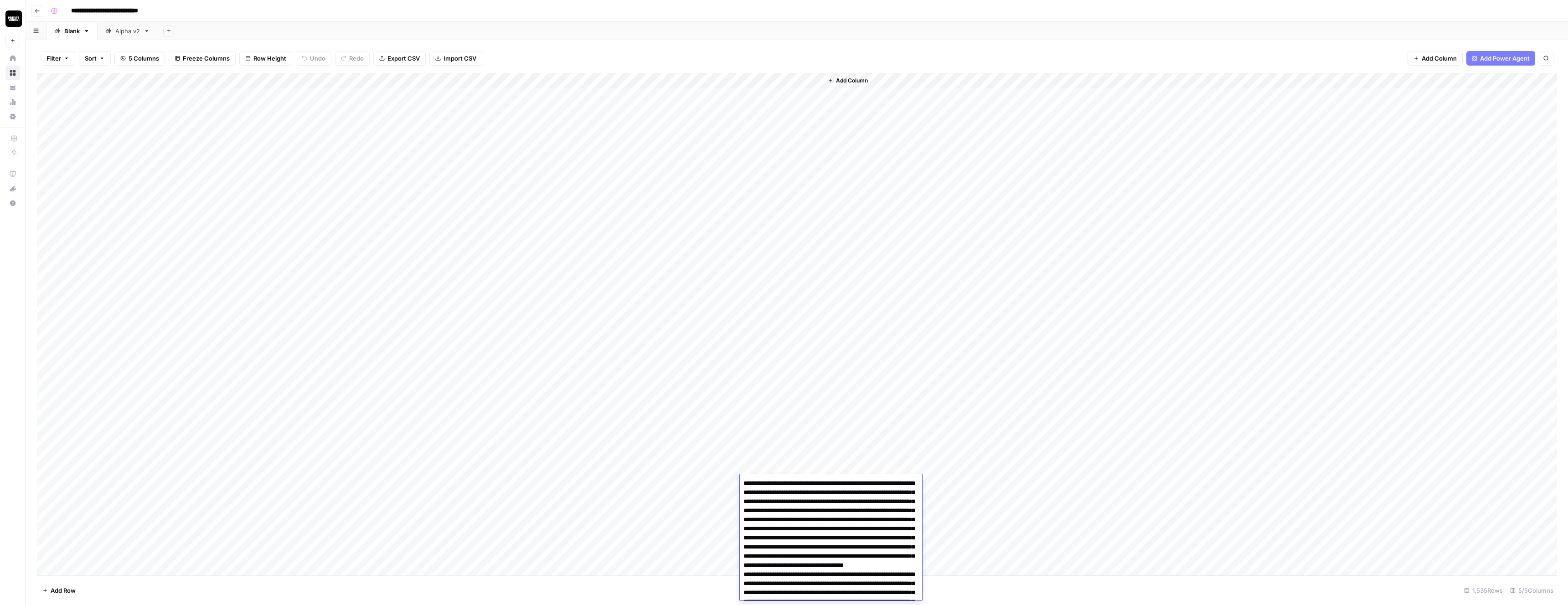
scroll to position [236, 0]
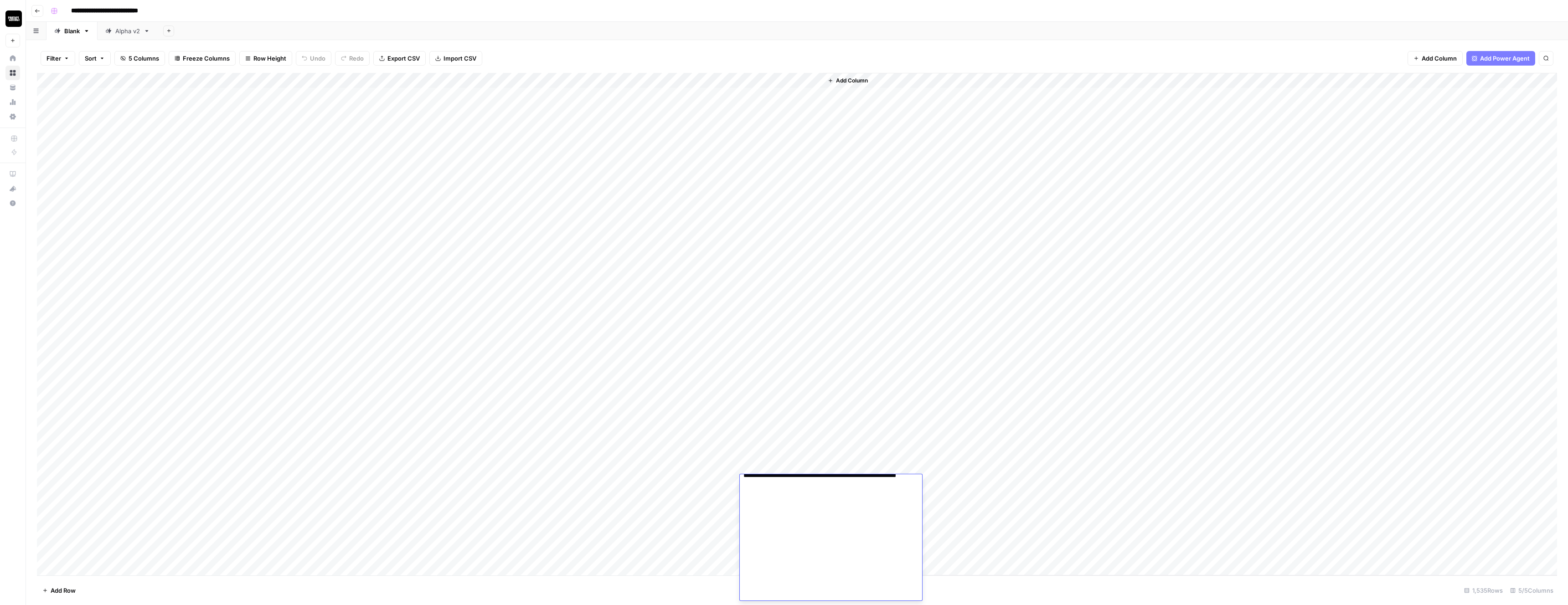
click at [818, 544] on textarea at bounding box center [831, 421] width 182 height 359
click at [782, 263] on div "Add Column" at bounding box center [796, 325] width 1520 height 503
click at [699, 293] on div "Add Column" at bounding box center [796, 325] width 1520 height 503
click at [620, 299] on div "Add Column" at bounding box center [796, 325] width 1520 height 503
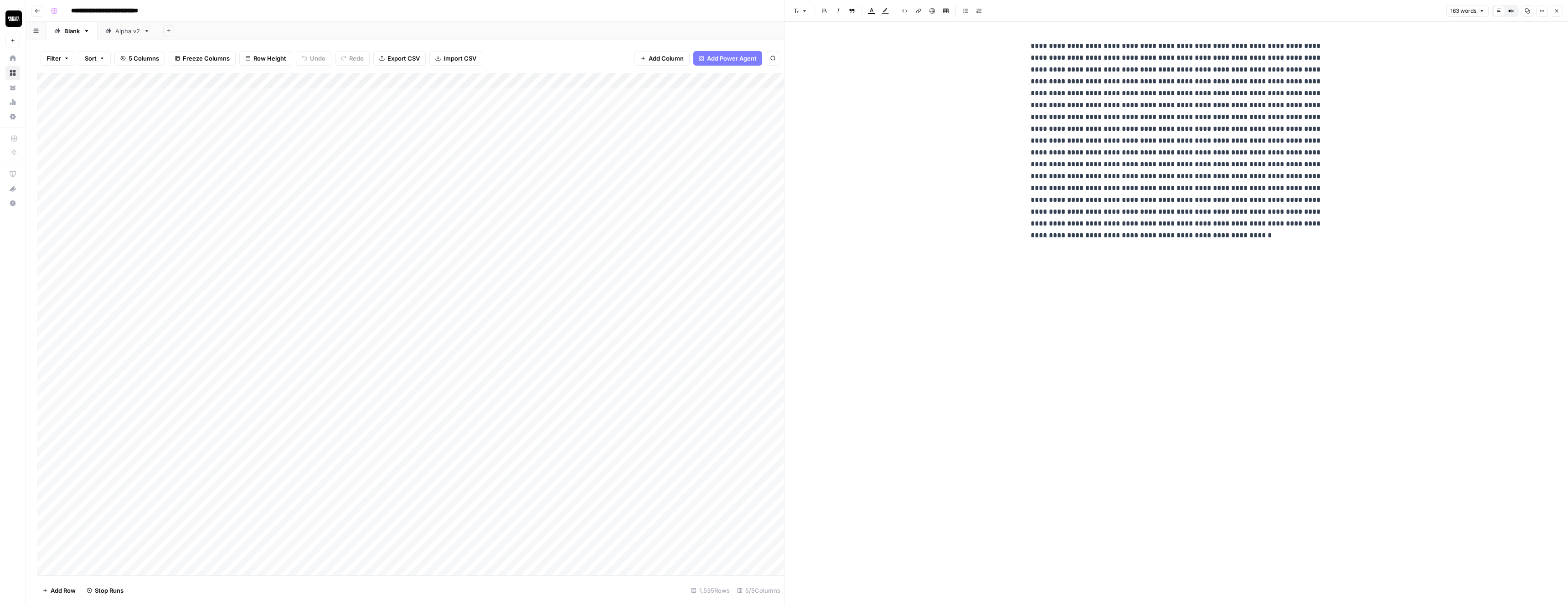
click at [837, 300] on div "New Text" at bounding box center [1176, 314] width 783 height 584
click at [1557, 9] on icon "button" at bounding box center [1557, 11] width 6 height 6
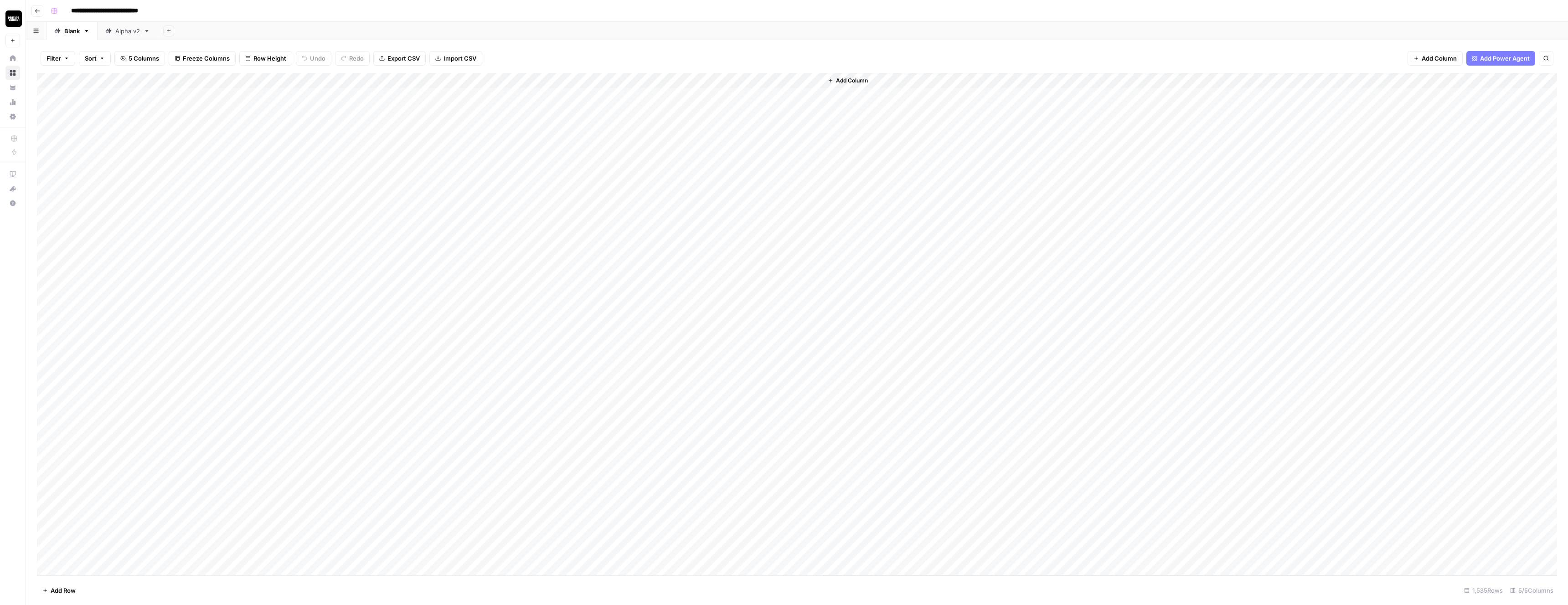
click at [787, 293] on div "Add Column" at bounding box center [796, 325] width 1520 height 503
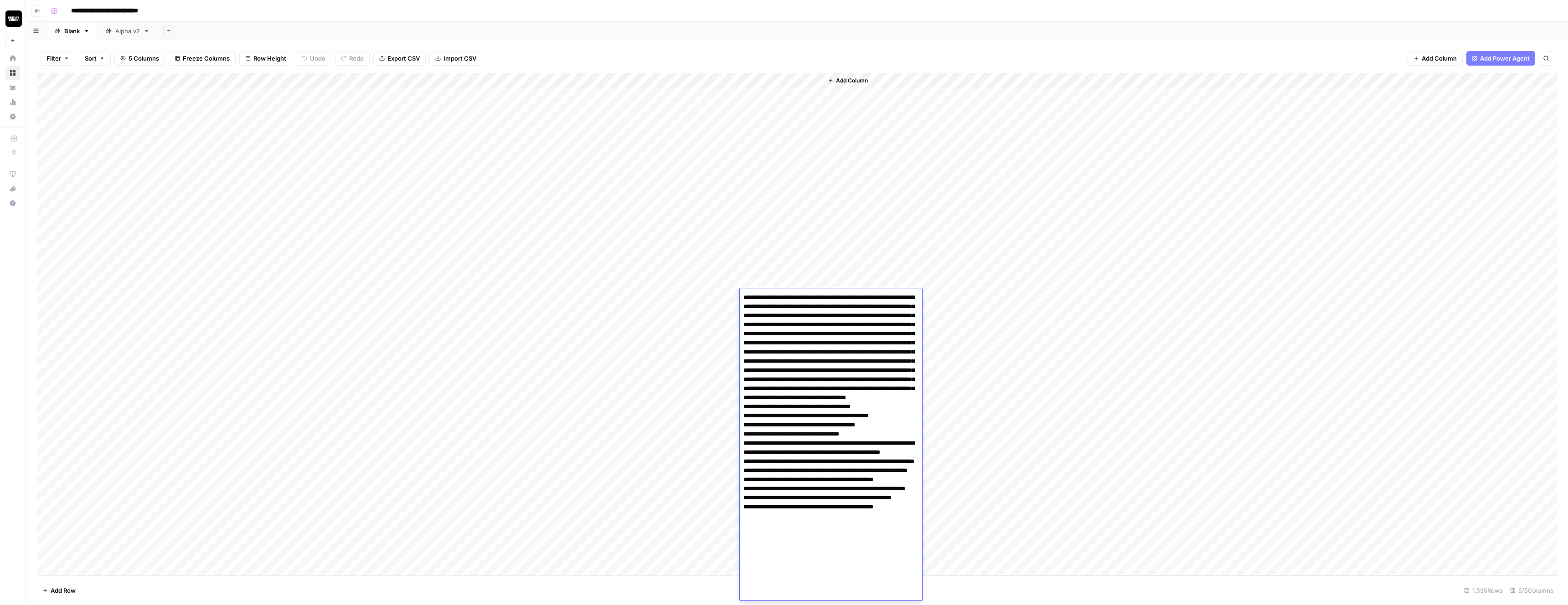
scroll to position [4, 0]
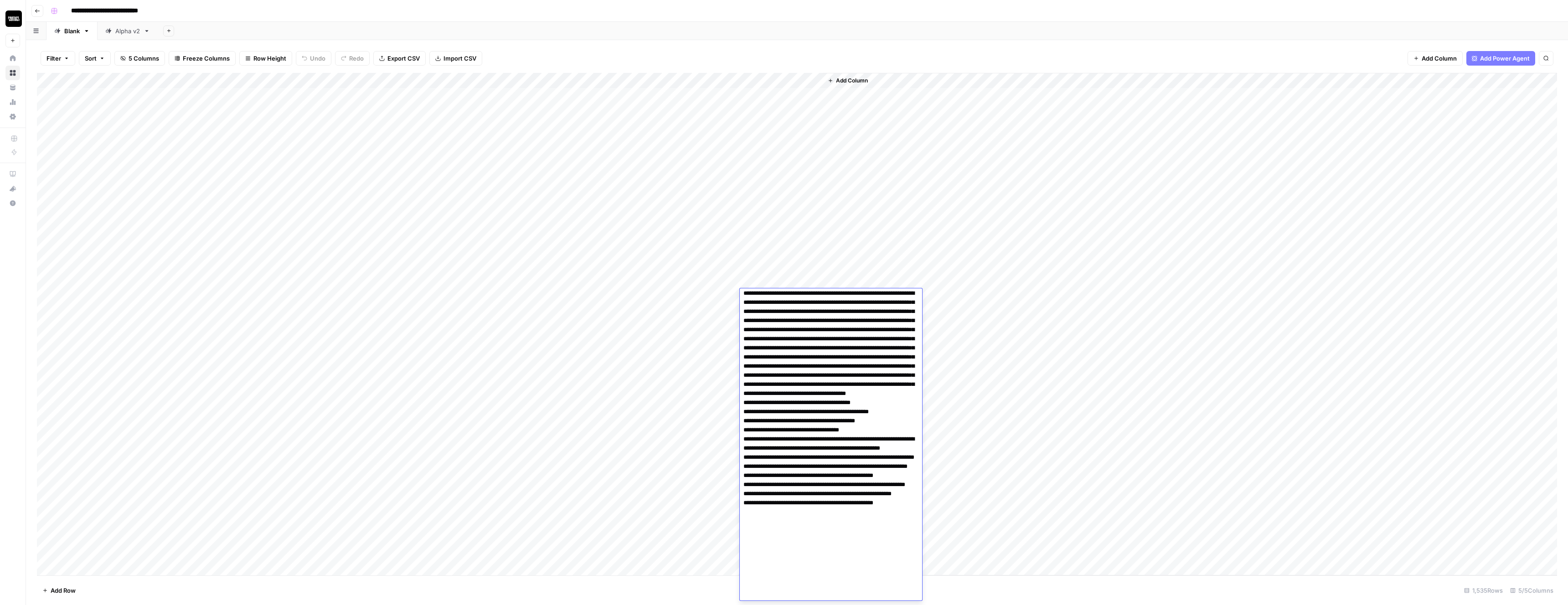
click at [862, 396] on textarea at bounding box center [831, 444] width 182 height 314
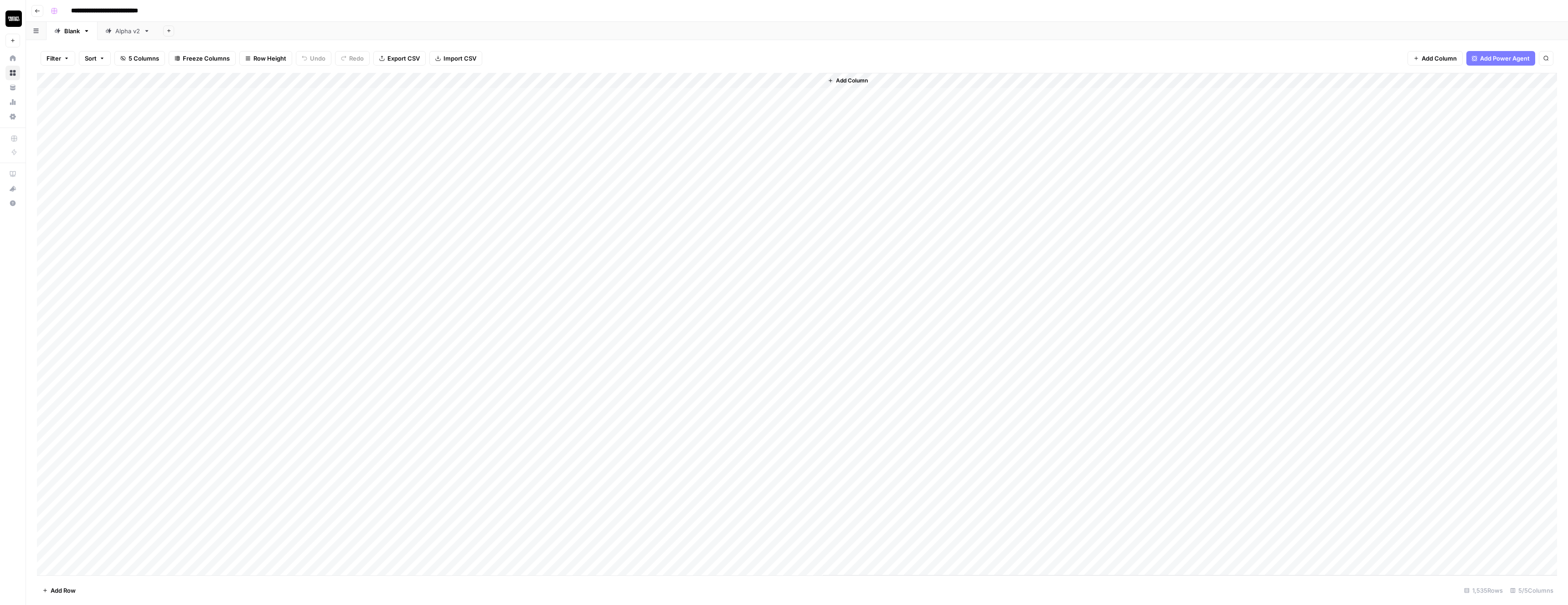
click at [1102, 277] on div "Add Column" at bounding box center [1189, 325] width 734 height 503
click at [694, 314] on div "Add Column" at bounding box center [796, 325] width 1520 height 503
click at [533, 311] on div "Add Column" at bounding box center [796, 325] width 1520 height 503
click at [555, 313] on div "Add Column" at bounding box center [796, 325] width 1520 height 503
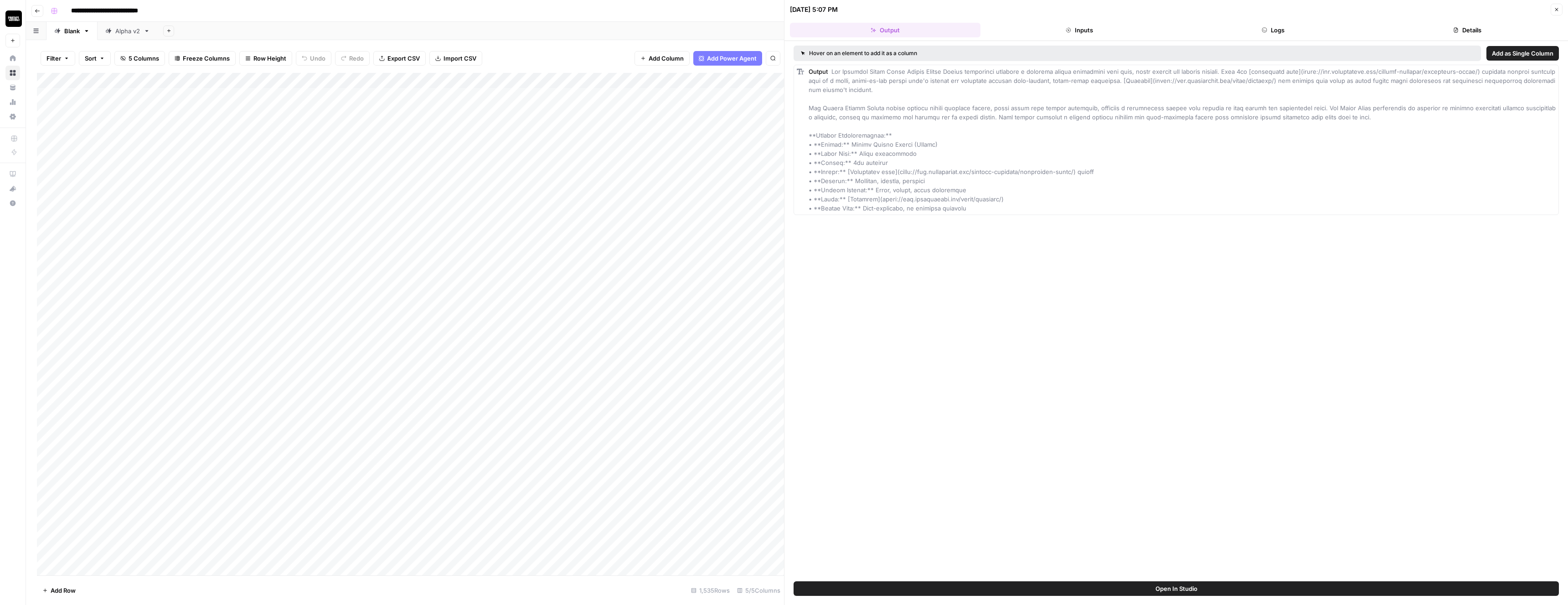
click at [941, 312] on div "Hover on an element to add it as a column Add as Single Column Output" at bounding box center [1176, 311] width 783 height 541
click at [756, 275] on div "Add Column" at bounding box center [410, 325] width 747 height 503
click at [759, 316] on div "Add Column" at bounding box center [410, 325] width 747 height 503
click at [763, 316] on div "Add Column" at bounding box center [410, 325] width 747 height 503
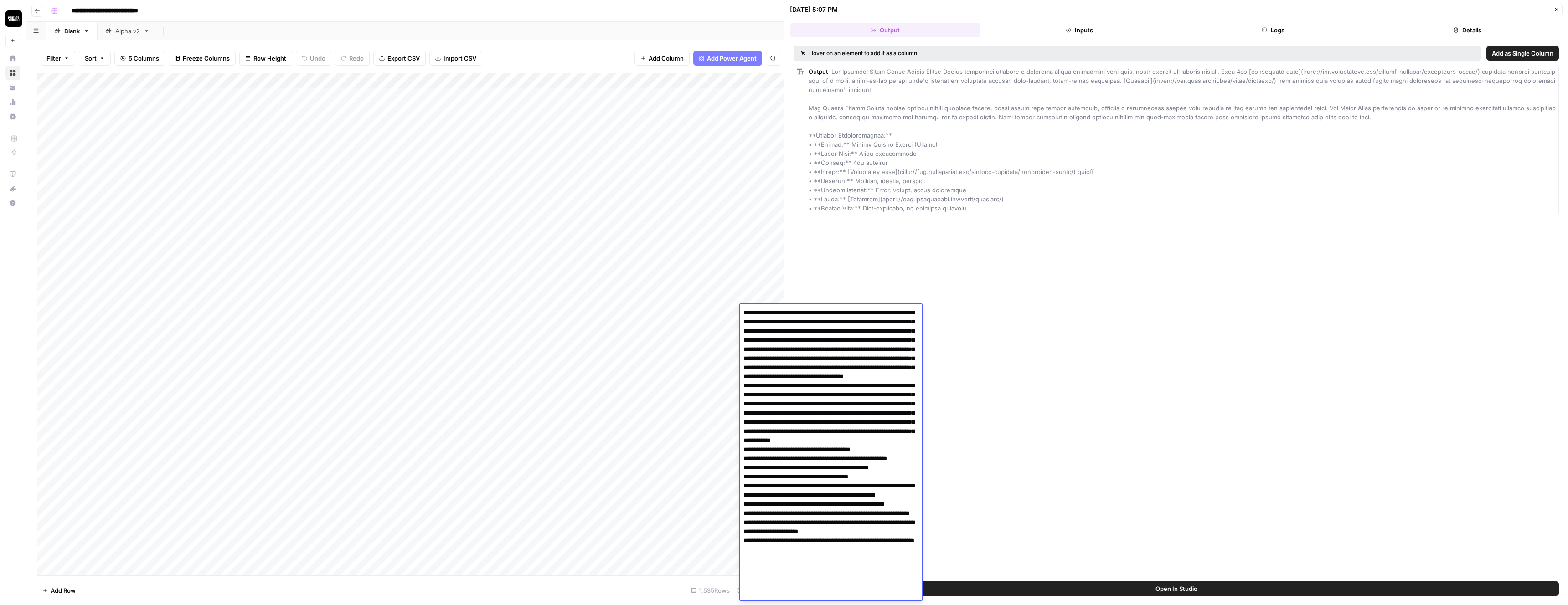
scroll to position [56, 0]
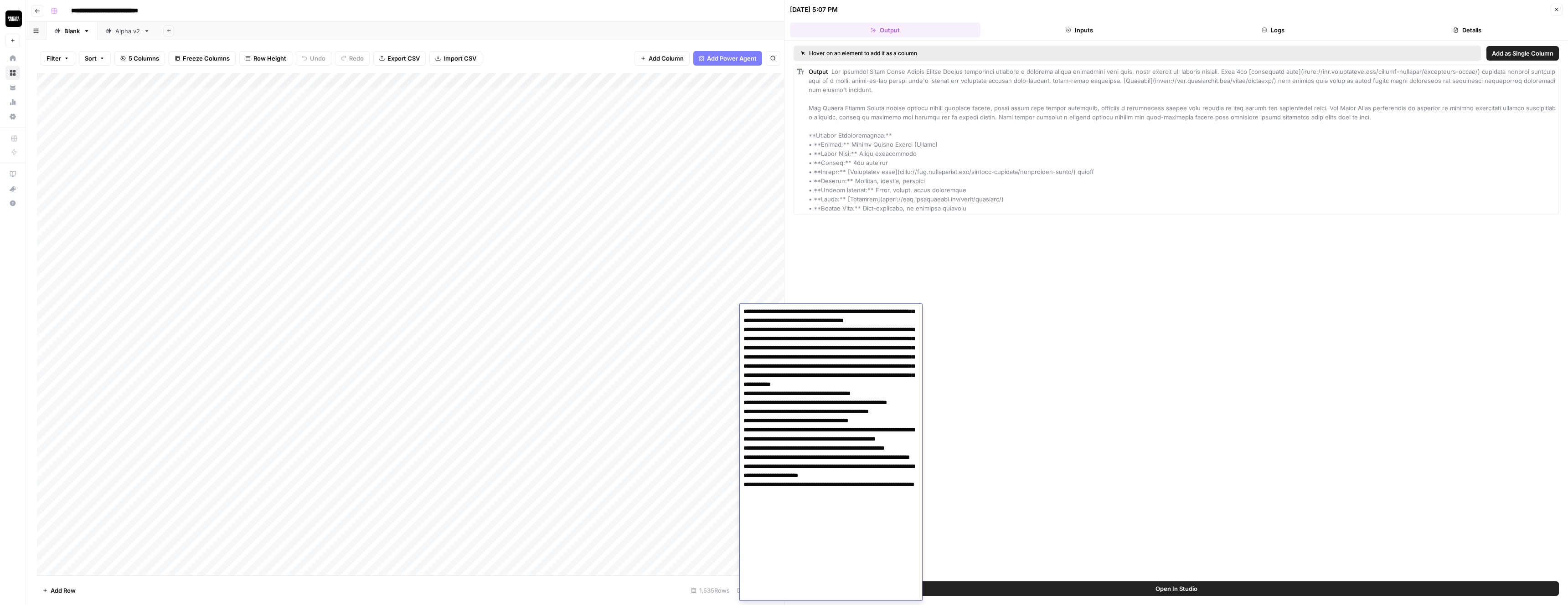
click at [786, 352] on textarea at bounding box center [831, 425] width 182 height 350
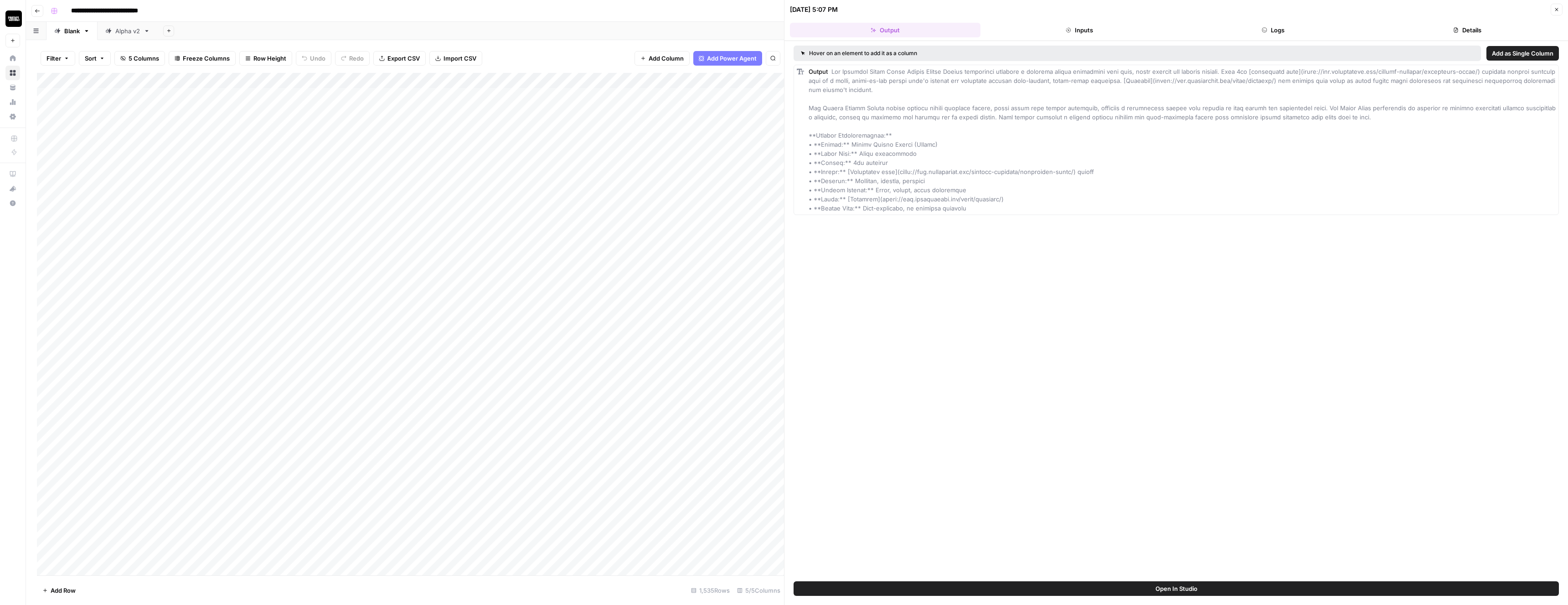
click at [1203, 258] on div "Hover on an element to add it as a column Add as Single Column Output" at bounding box center [1176, 311] width 783 height 541
click at [773, 148] on div "Add Column" at bounding box center [410, 325] width 747 height 503
click at [763, 97] on div "Add Column" at bounding box center [410, 325] width 747 height 503
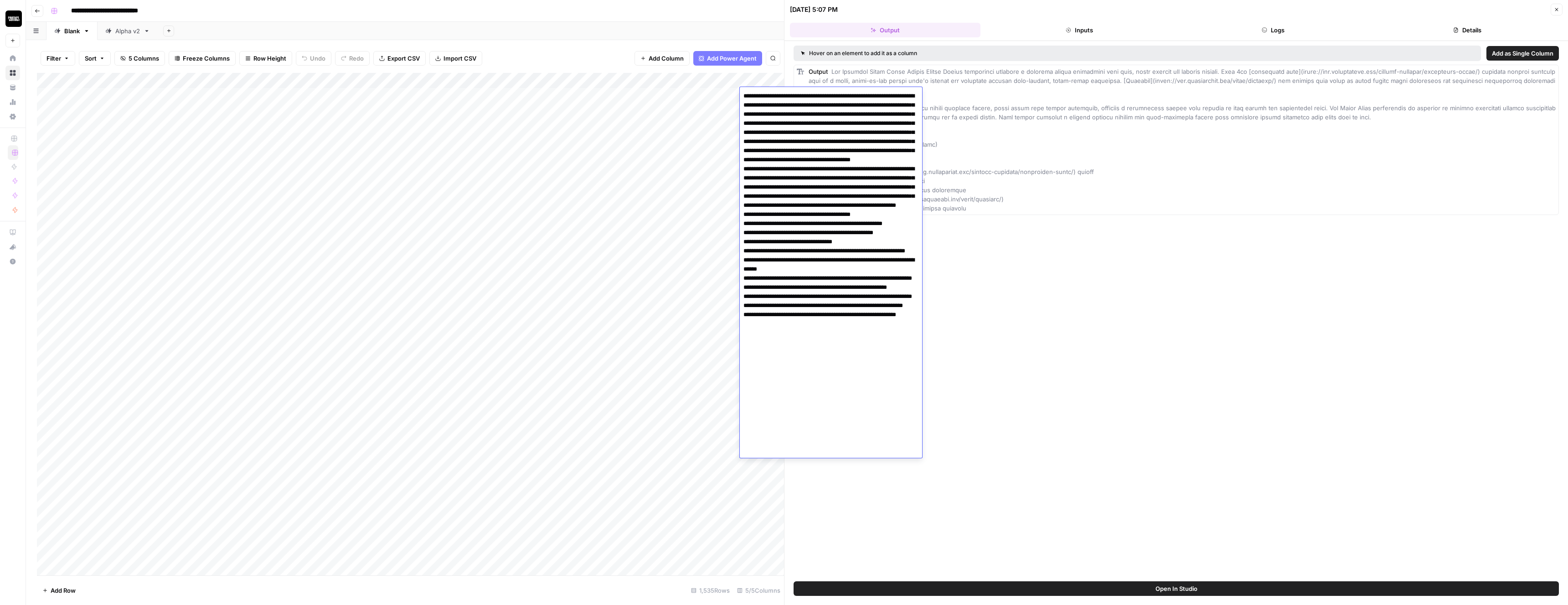
click at [854, 152] on textarea at bounding box center [831, 273] width 182 height 368
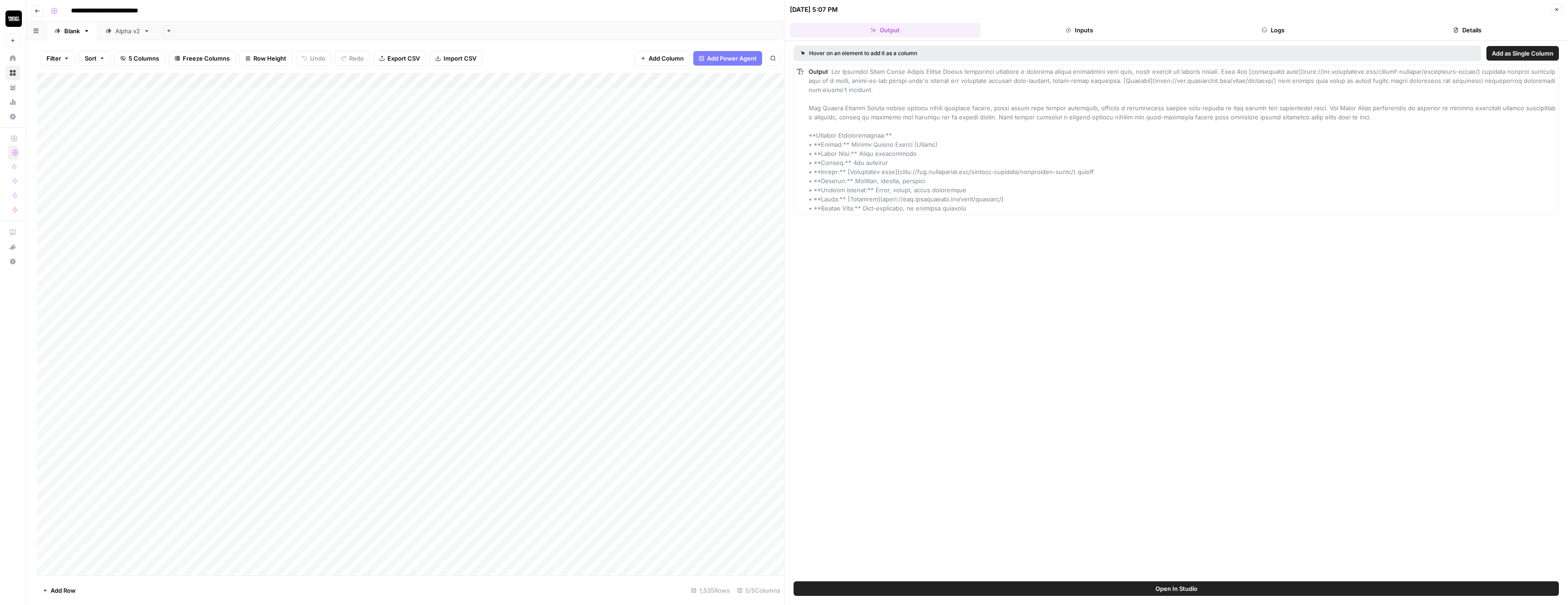
click at [992, 256] on div "Hover on an element to add it as a column Add as Single Column Output" at bounding box center [1176, 311] width 783 height 541
click at [1557, 8] on icon "button" at bounding box center [1557, 10] width 6 height 6
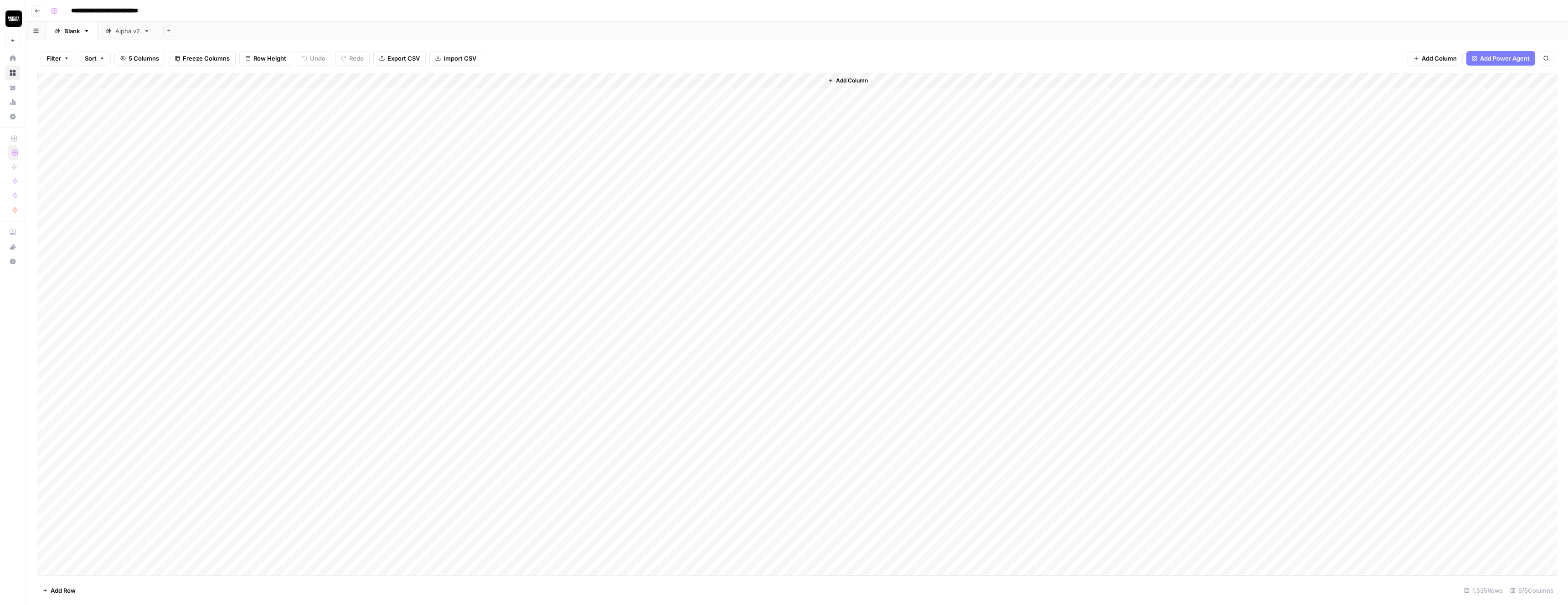
click at [732, 82] on div "Add Column" at bounding box center [796, 325] width 1520 height 503
click at [750, 132] on span "Remaining Rows" at bounding box center [765, 133] width 57 height 9
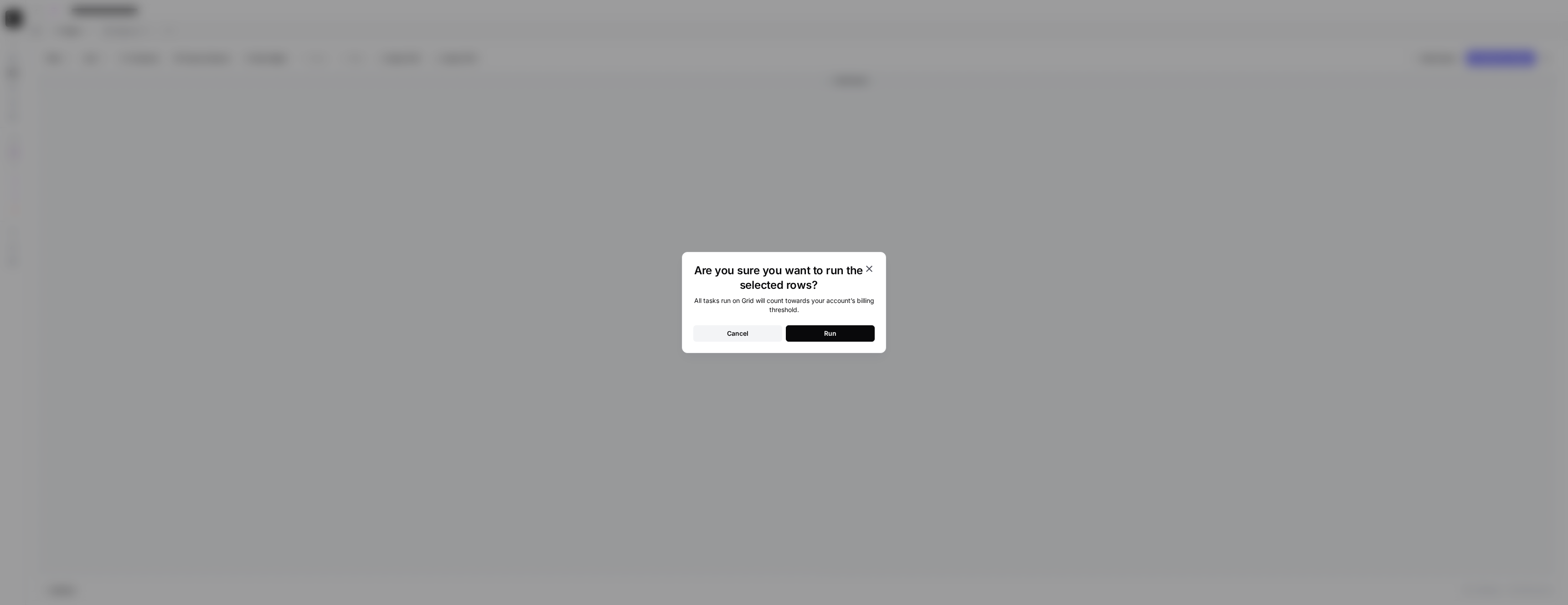
click at [813, 335] on button "Run" at bounding box center [830, 334] width 89 height 17
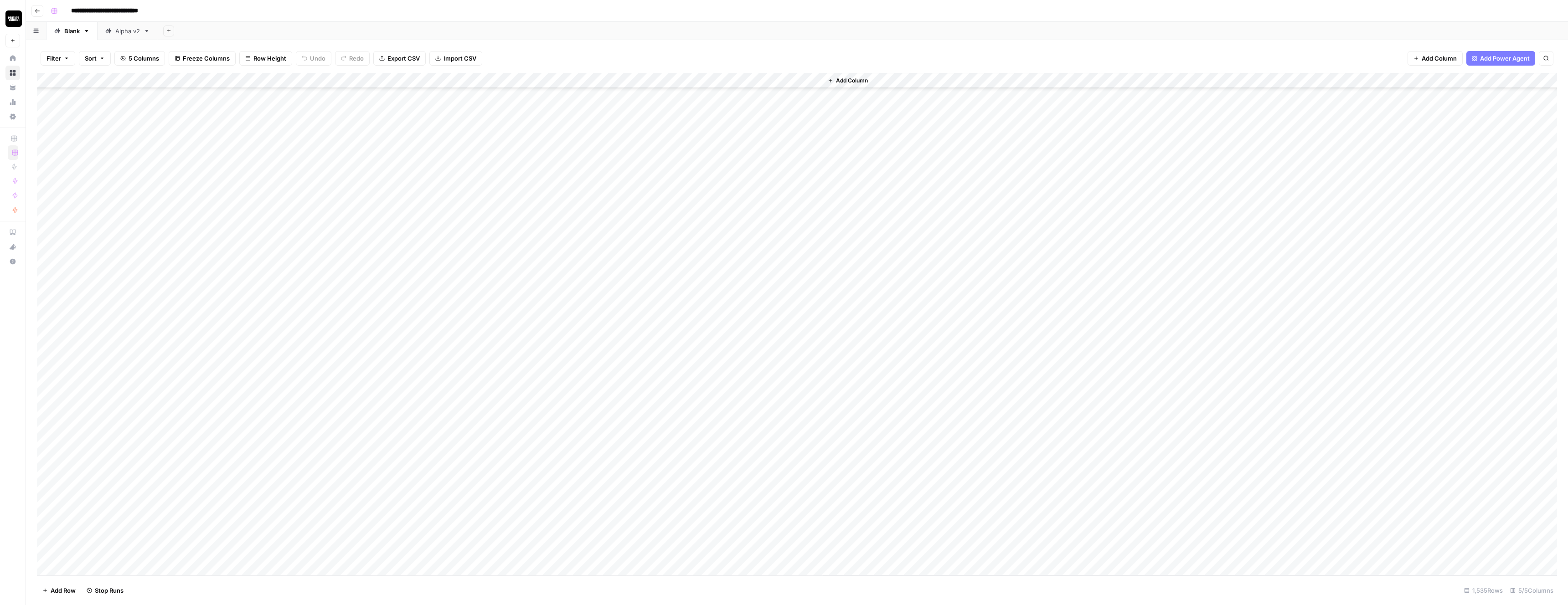
scroll to position [930, 0]
click at [778, 257] on div "Add Column" at bounding box center [796, 325] width 1520 height 503
click at [981, 354] on div "Add Column" at bounding box center [1189, 325] width 734 height 503
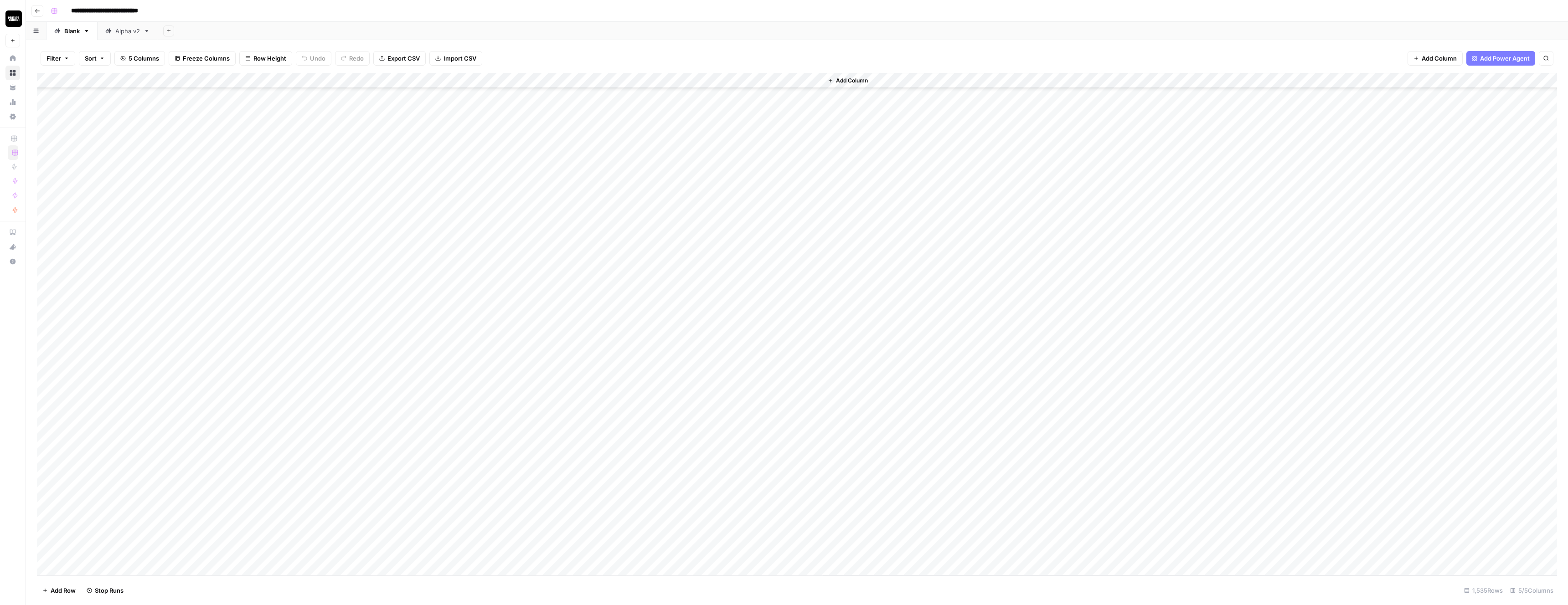
click at [782, 389] on div "Add Column" at bounding box center [796, 325] width 1520 height 503
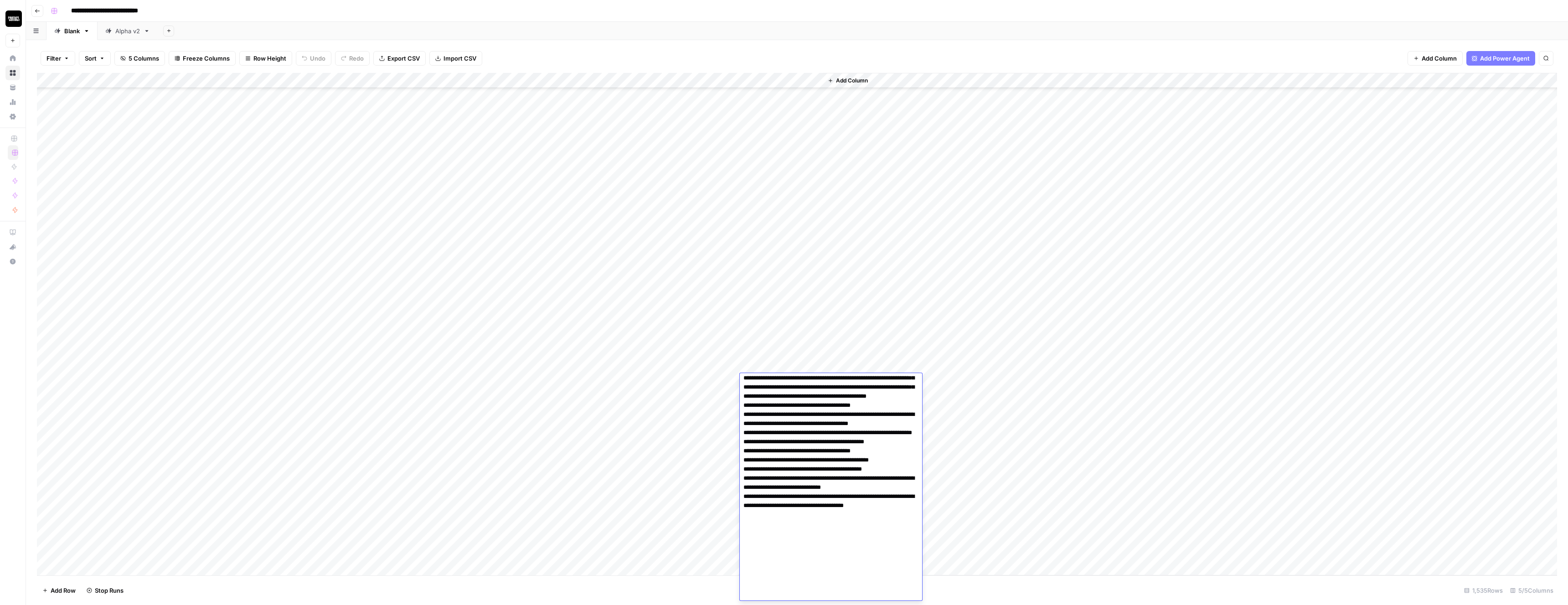
scroll to position [107, 0]
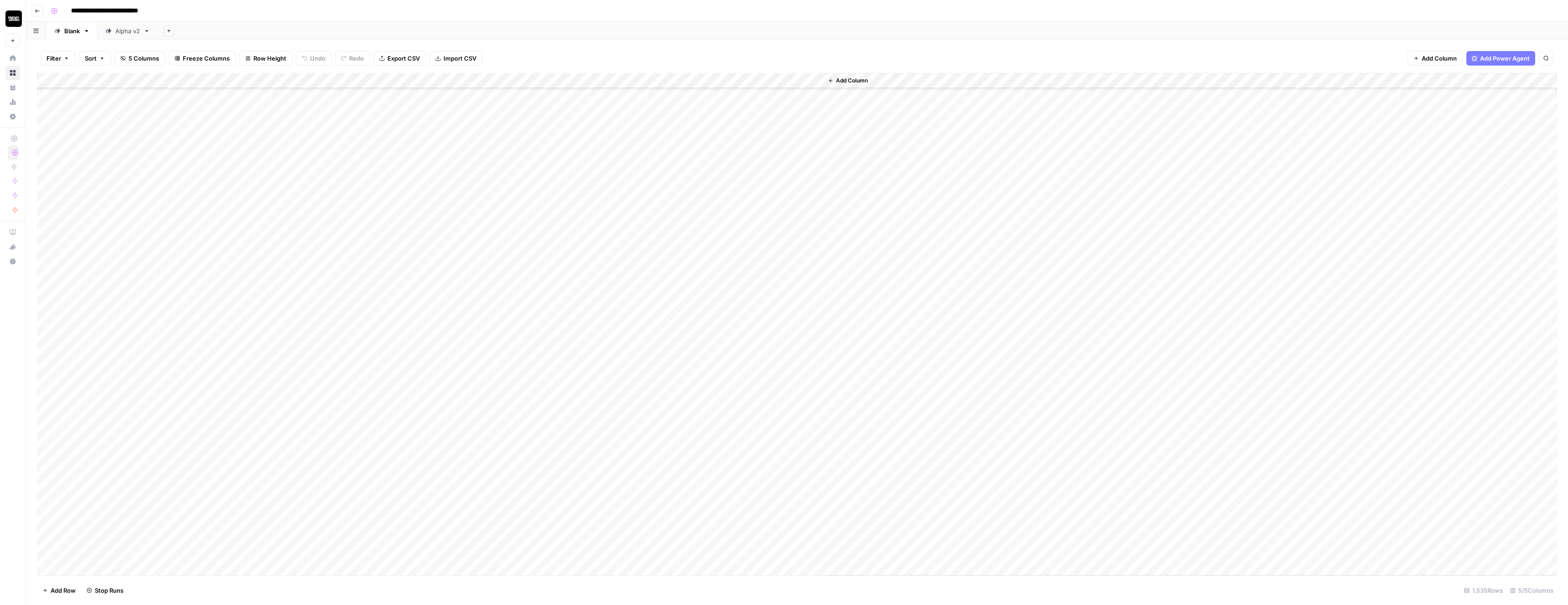
click at [1031, 436] on div "Add Column" at bounding box center [1189, 325] width 734 height 503
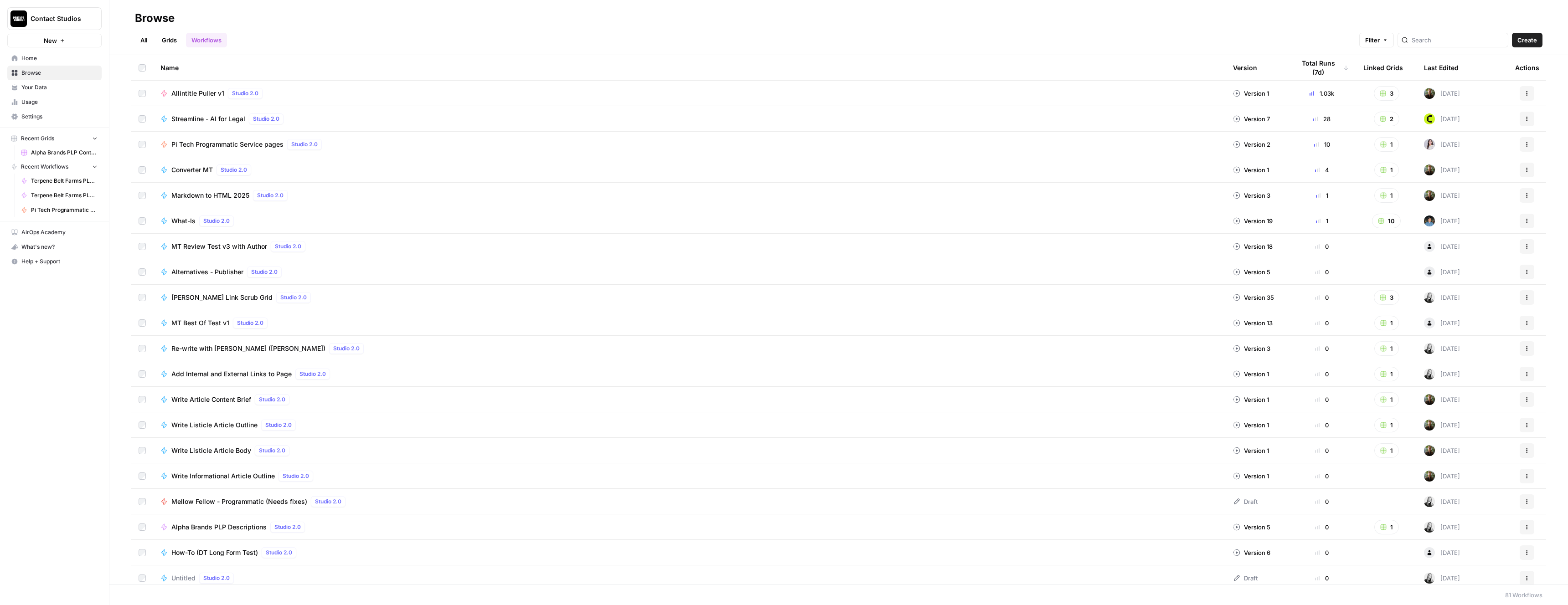
click at [43, 103] on span "Usage" at bounding box center [59, 102] width 76 height 8
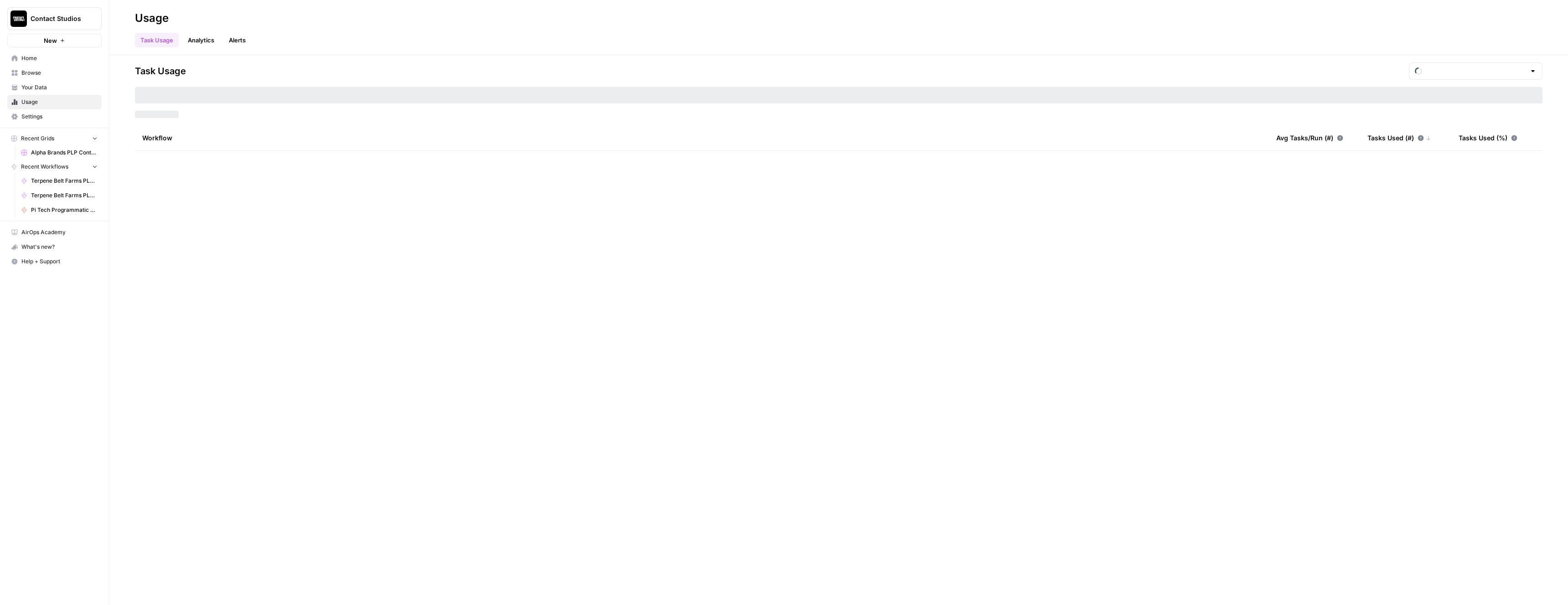
type input "August Tasks"
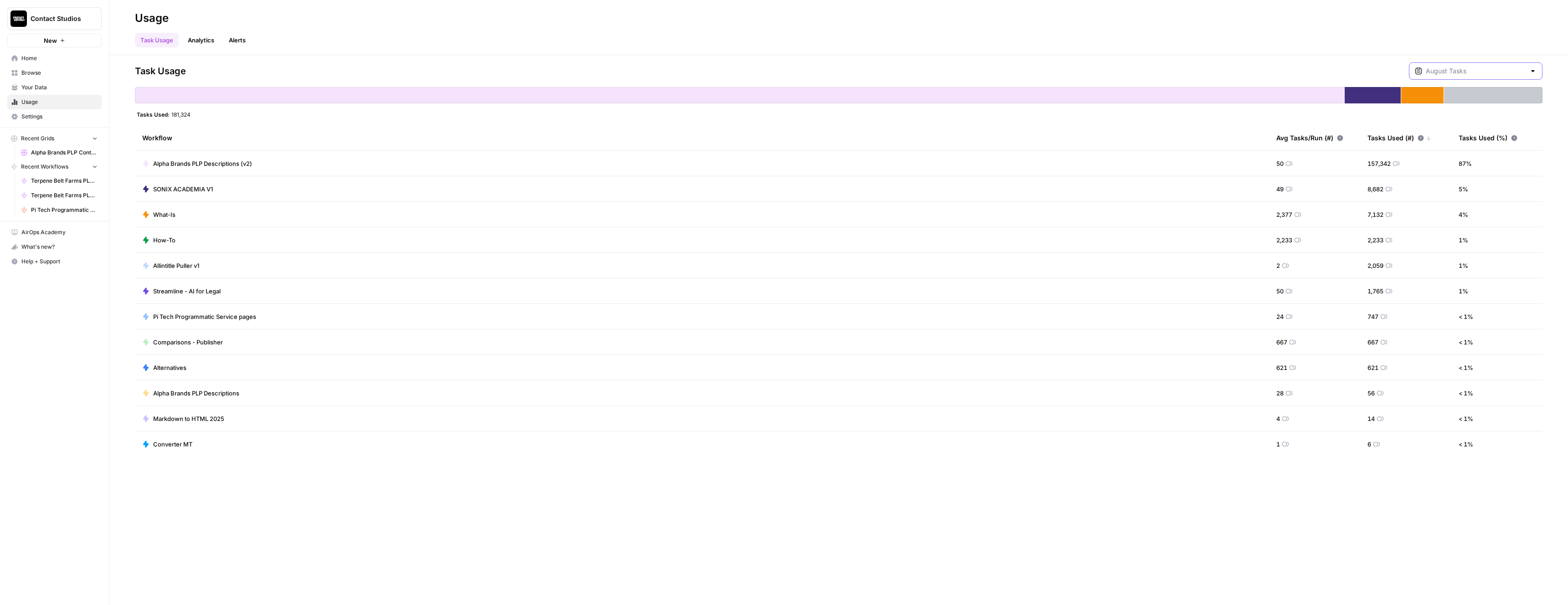
click at [1477, 74] on input "text" at bounding box center [1475, 70] width 100 height 9
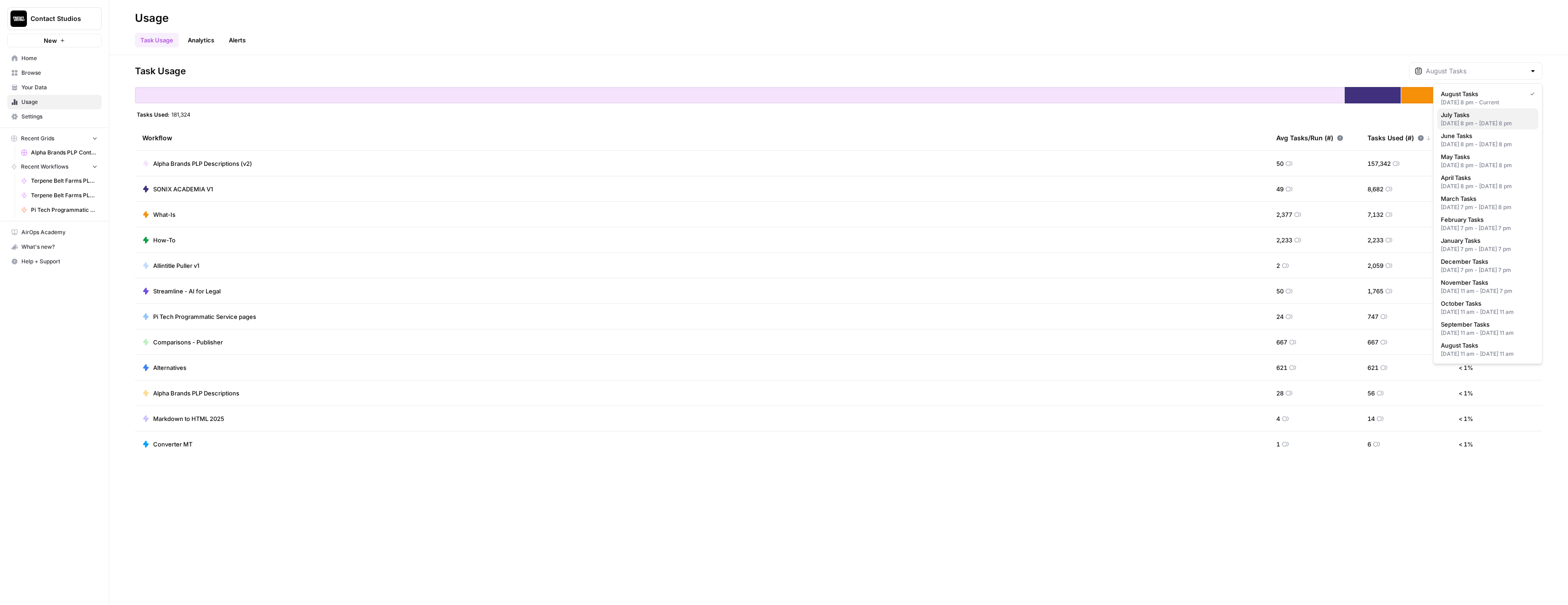
click at [1471, 113] on span "July Tasks" at bounding box center [1486, 115] width 90 height 9
type input "July Tasks"
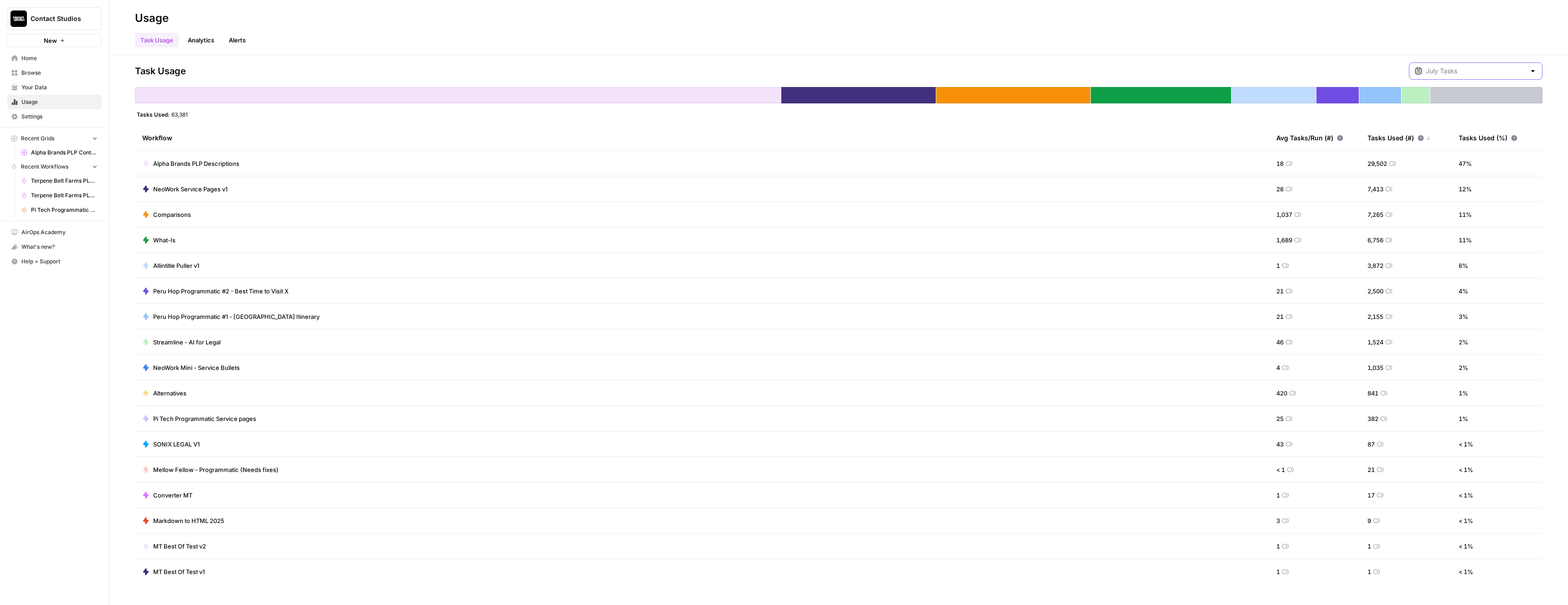
click at [1482, 70] on input "text" at bounding box center [1475, 70] width 100 height 9
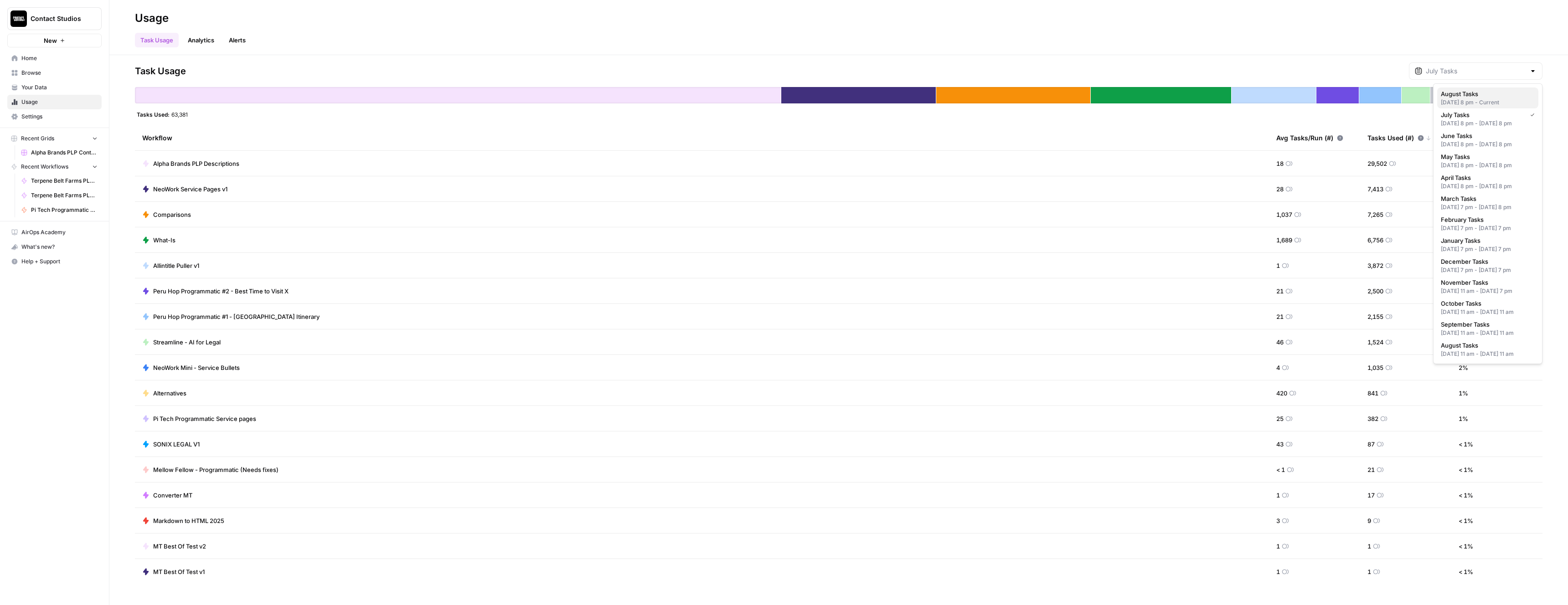
click at [1474, 104] on div "Jul 31, 2025 8 pm - Current" at bounding box center [1488, 103] width 94 height 8
type input "August Tasks"
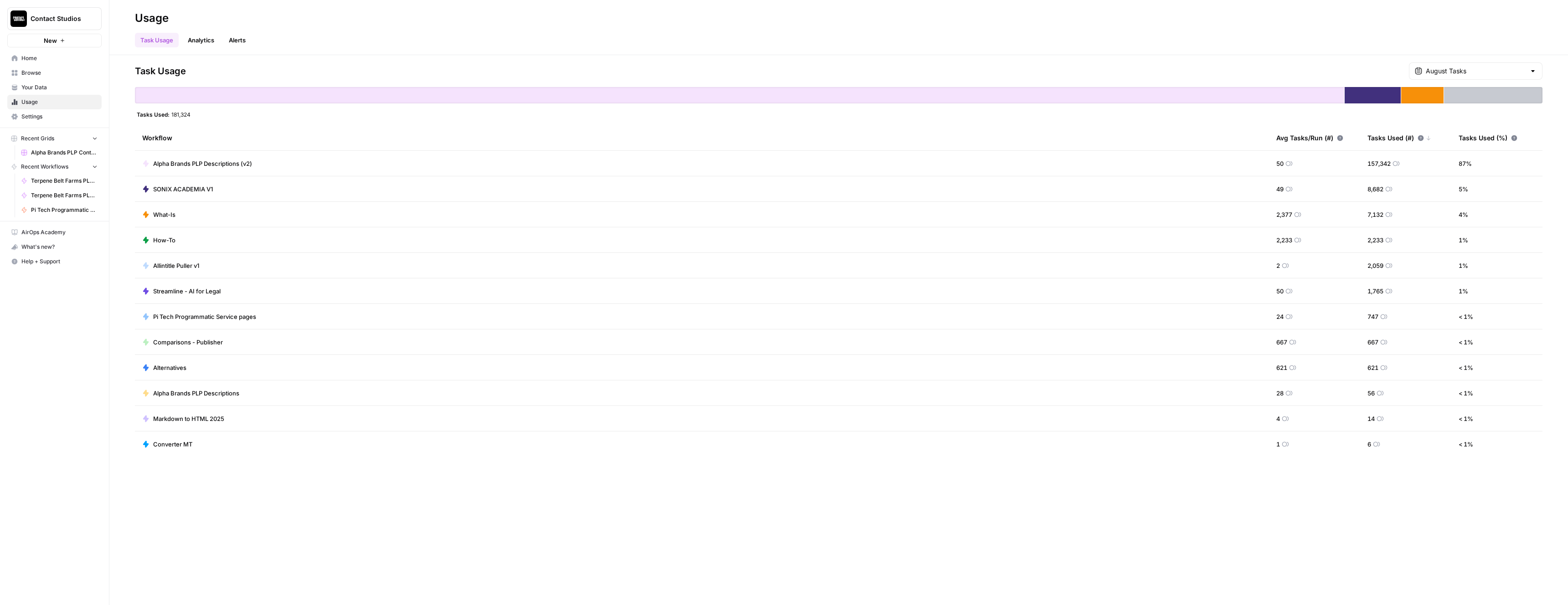
click at [203, 41] on link "Analytics" at bounding box center [201, 40] width 37 height 15
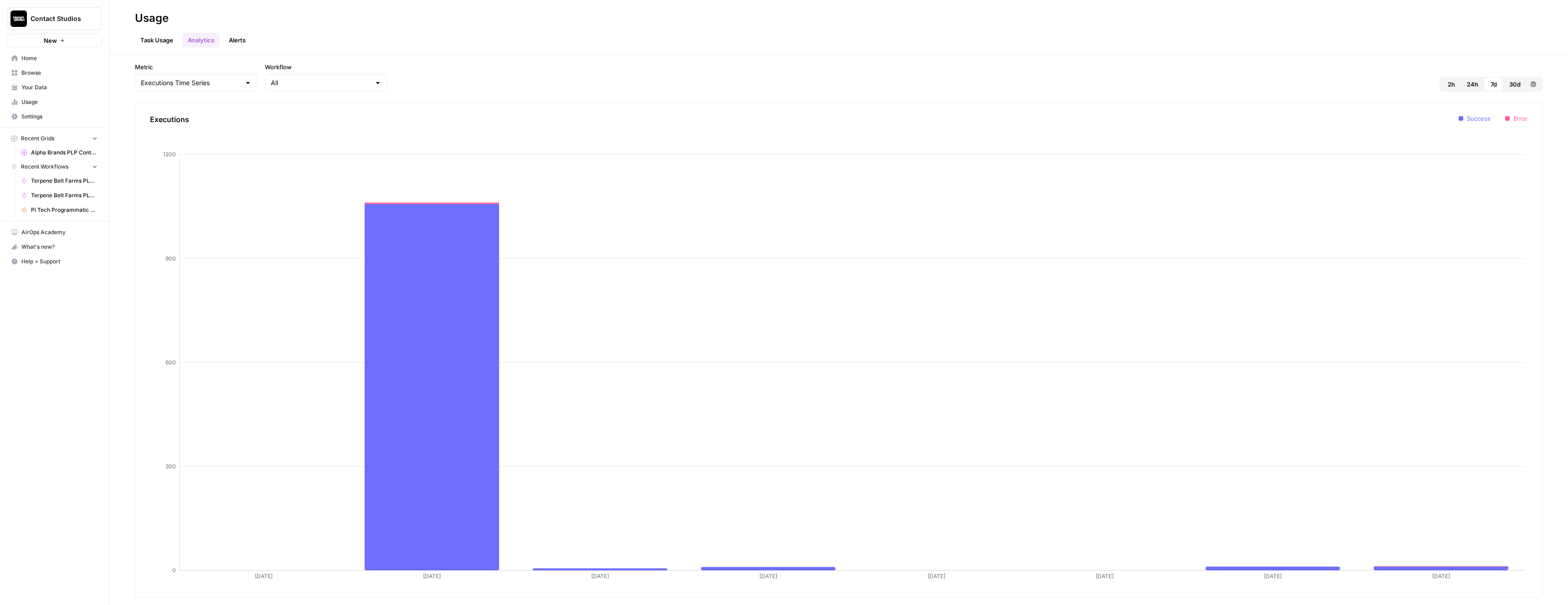
click at [236, 42] on link "Alerts" at bounding box center [237, 40] width 28 height 15
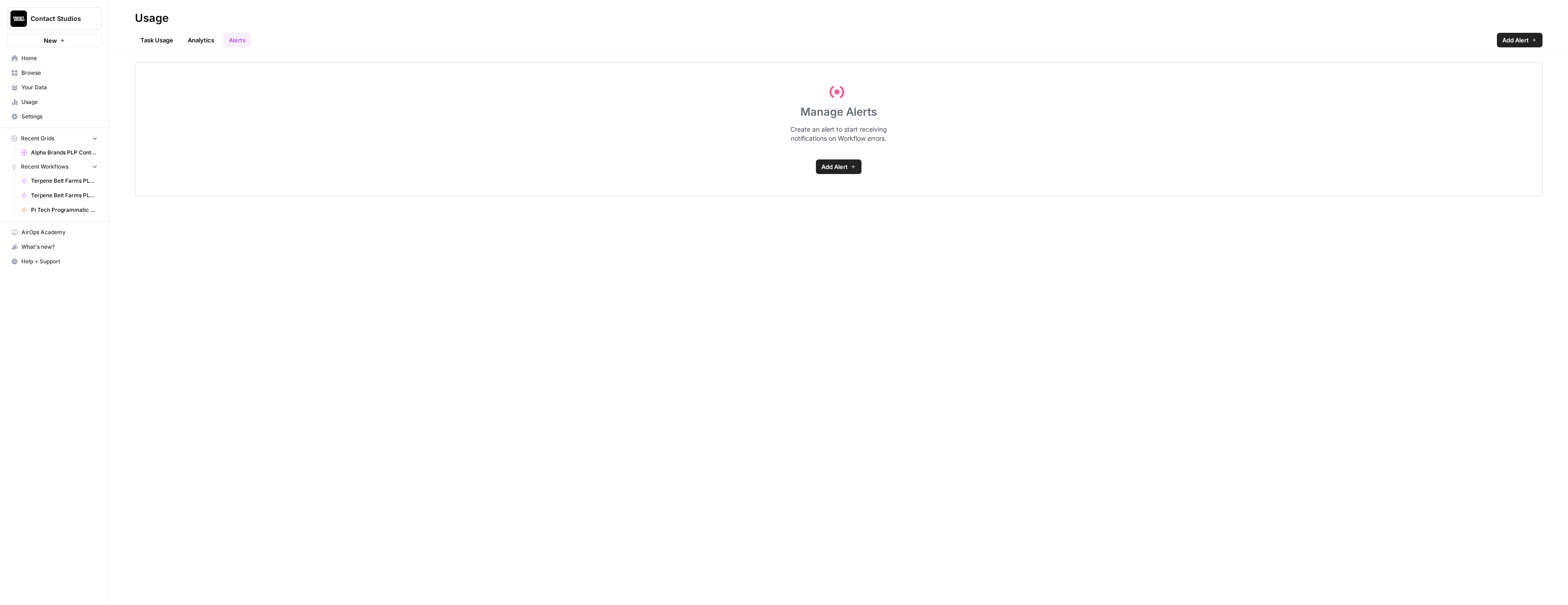
click at [187, 41] on link "Analytics" at bounding box center [201, 40] width 37 height 15
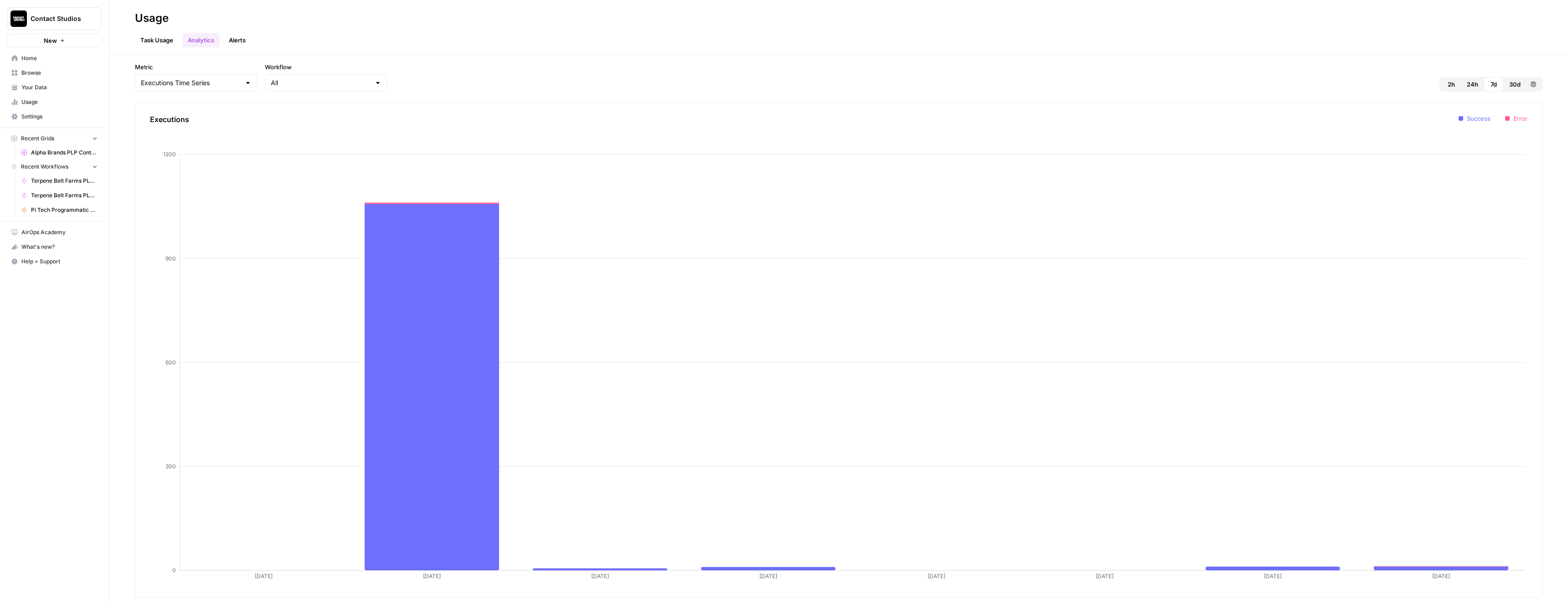
click at [158, 41] on link "Task Usage" at bounding box center [156, 40] width 44 height 15
